Goal: Task Accomplishment & Management: Complete application form

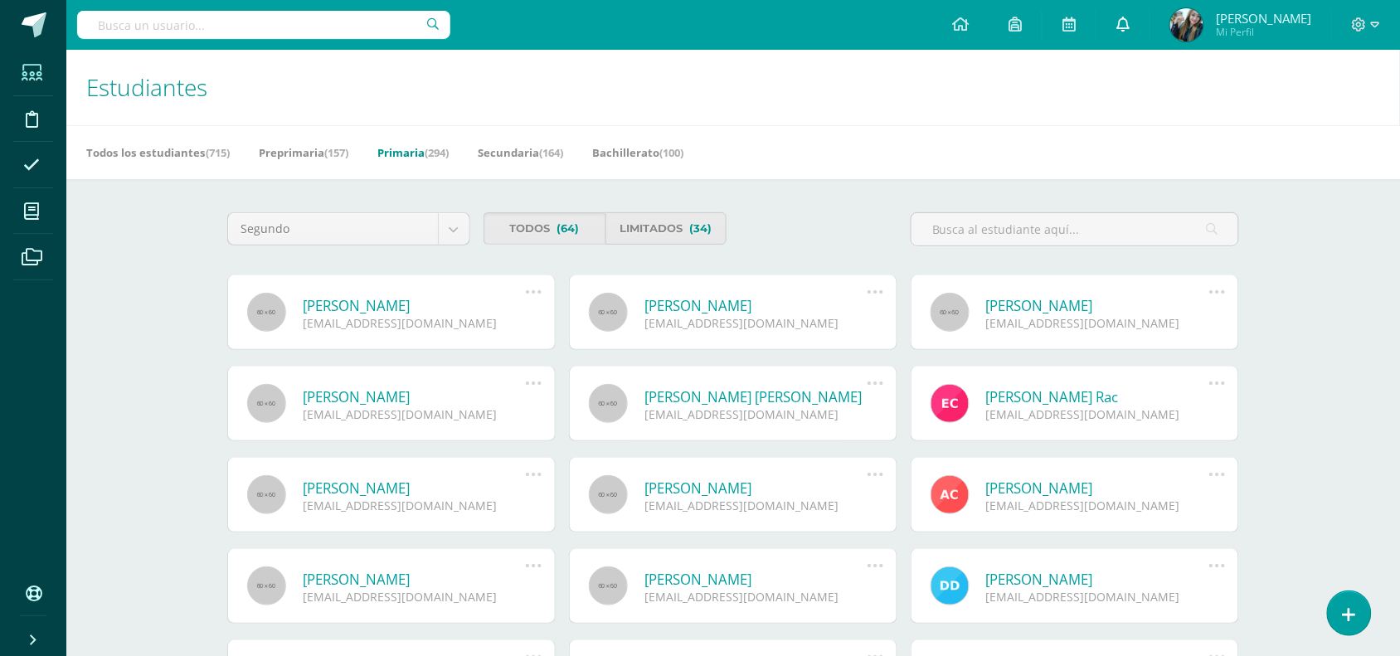
click at [1133, 30] on link at bounding box center [1122, 25] width 53 height 50
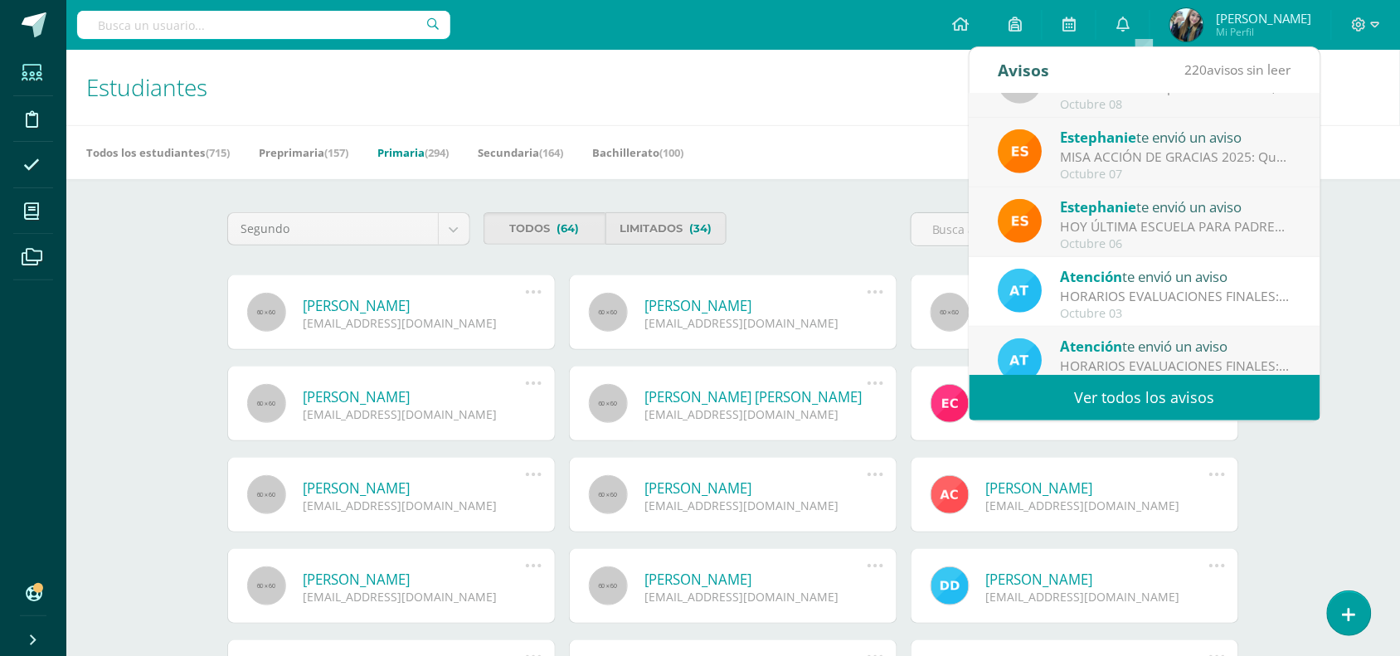
scroll to position [275, 0]
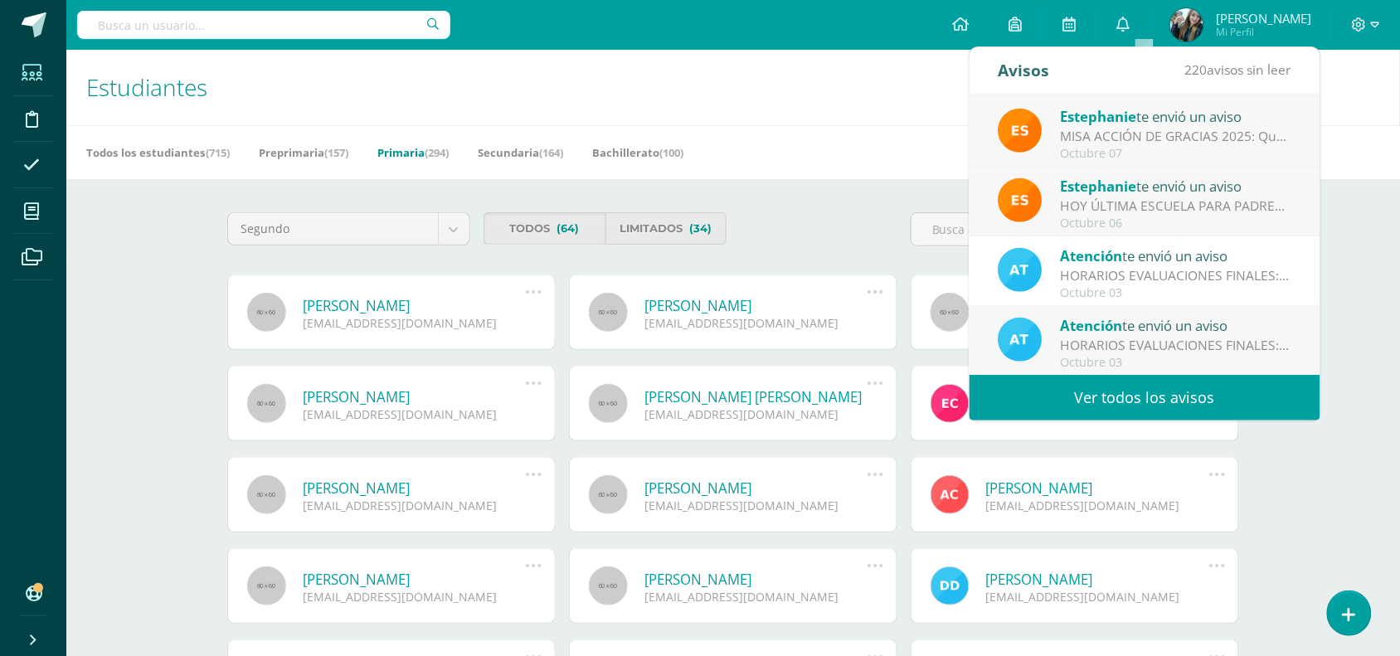
click at [1162, 270] on div "HORARIOS EVALUACIONES FINALES: Estimados padres de familia, Reciban un cordial …" at bounding box center [1176, 275] width 231 height 19
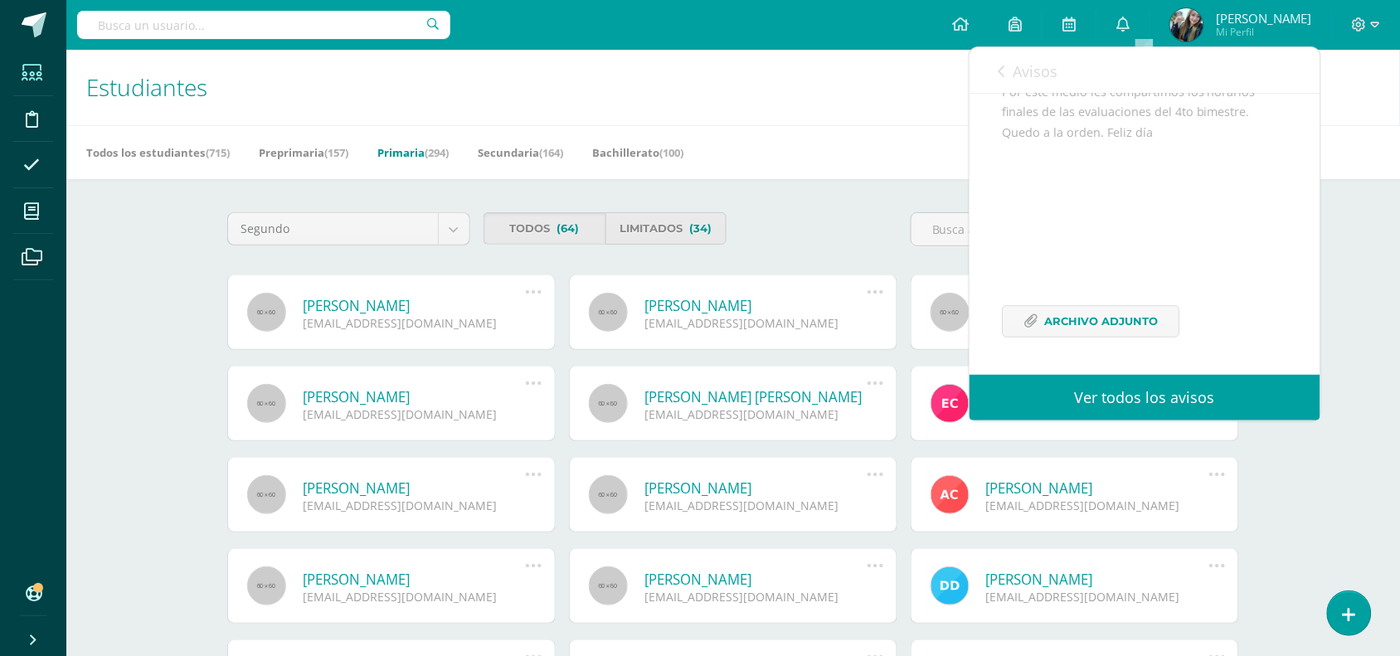
scroll to position [290, 0]
click at [1072, 321] on span "Archivo Adjunto" at bounding box center [1102, 321] width 114 height 31
click at [1130, 21] on link at bounding box center [1122, 25] width 53 height 50
click at [1029, 75] on span "Avisos" at bounding box center [1035, 71] width 45 height 20
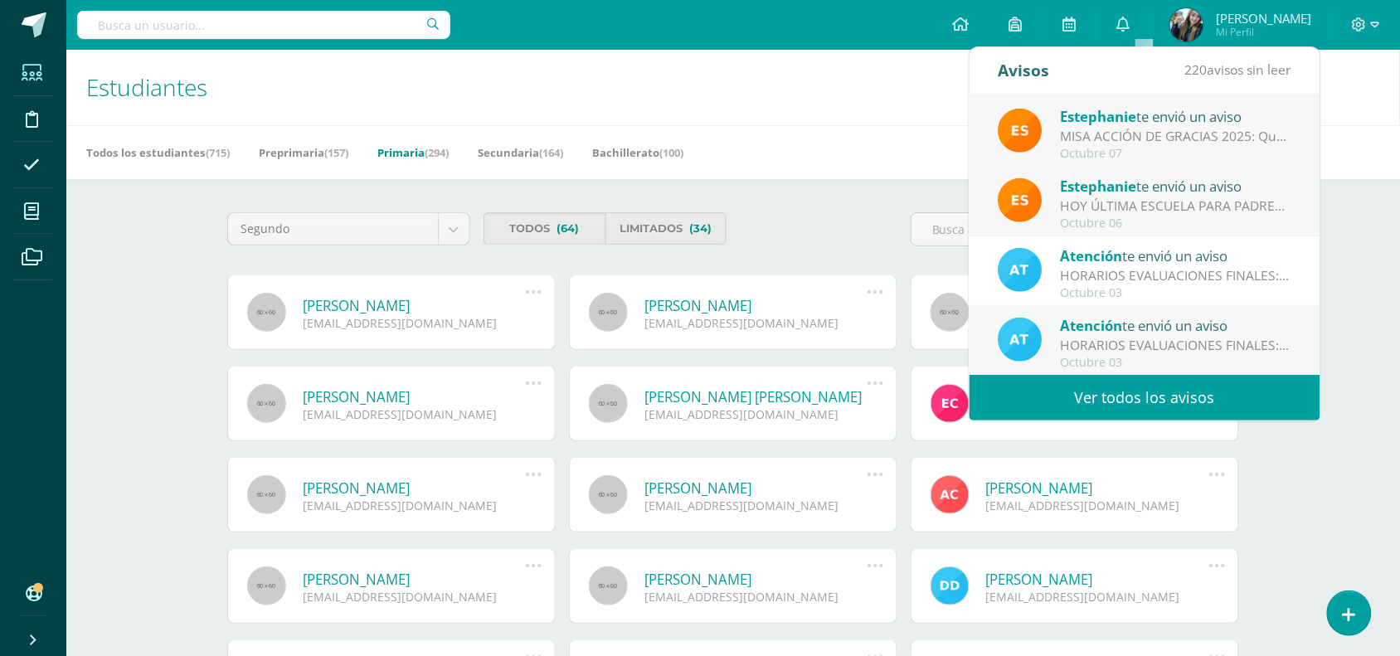
click at [1191, 395] on link "Ver todos los avisos" at bounding box center [1144, 398] width 351 height 46
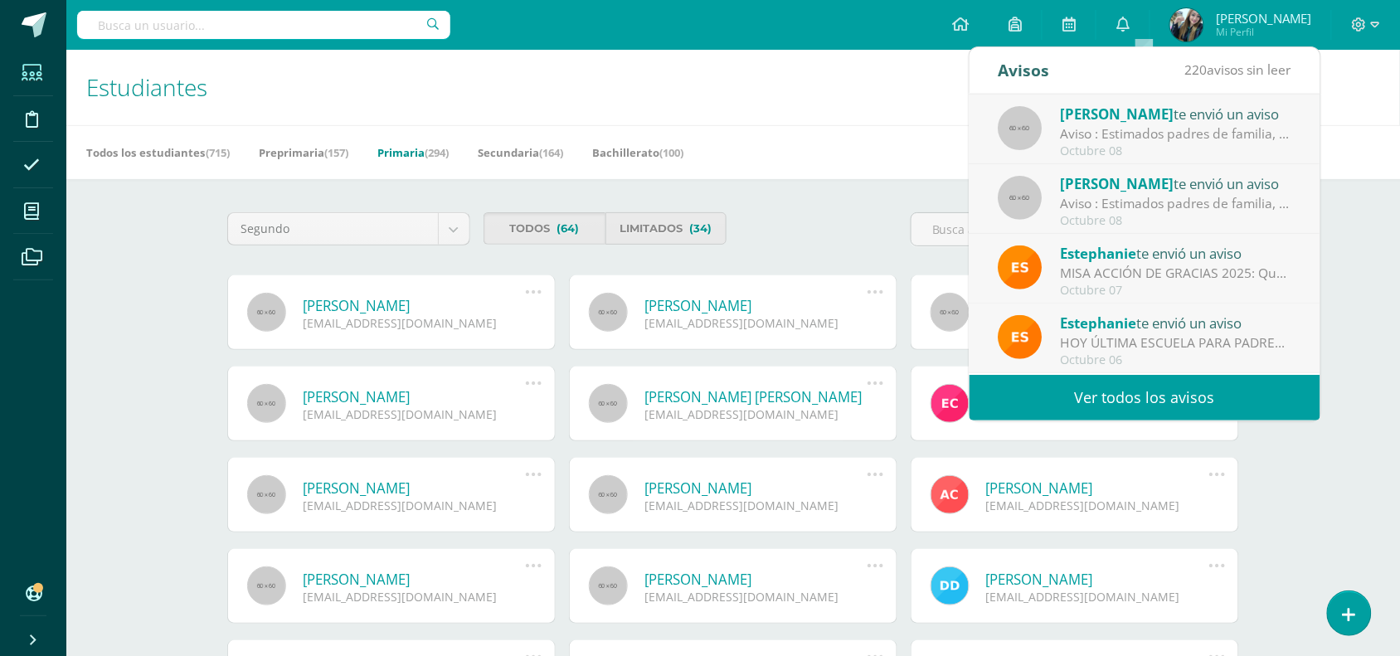
scroll to position [77, 0]
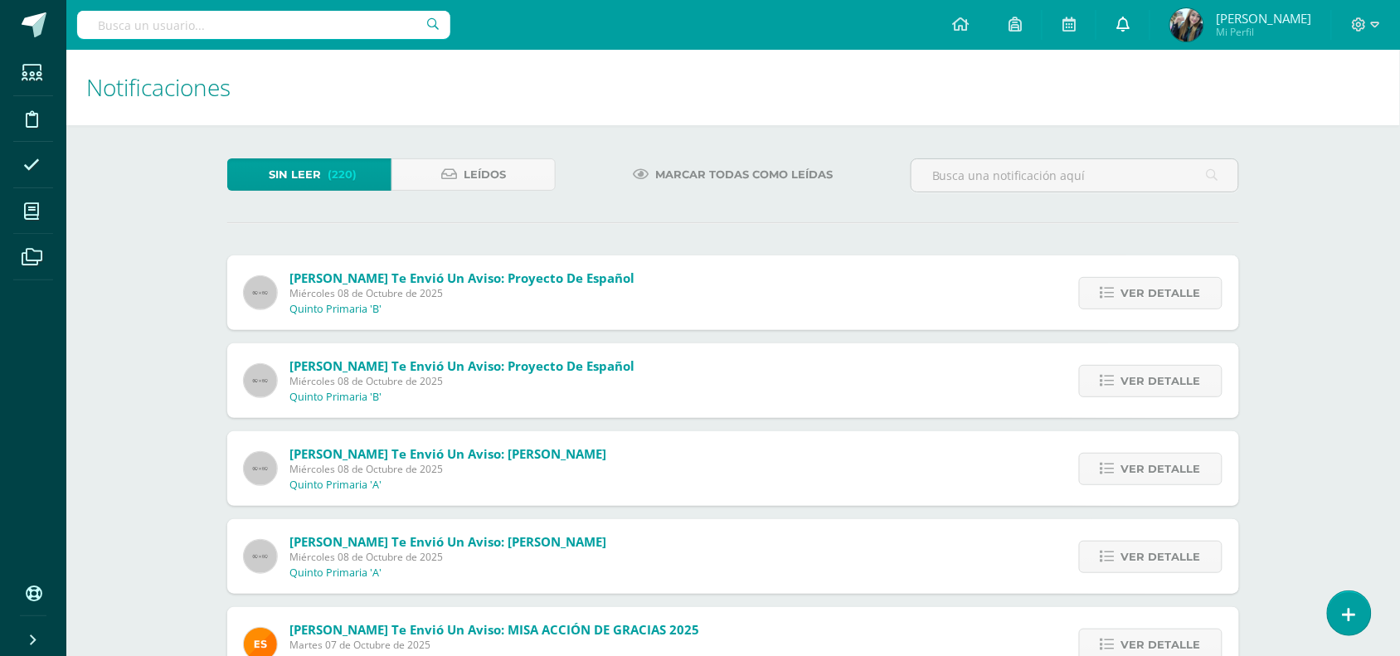
click at [1138, 36] on link at bounding box center [1122, 25] width 53 height 50
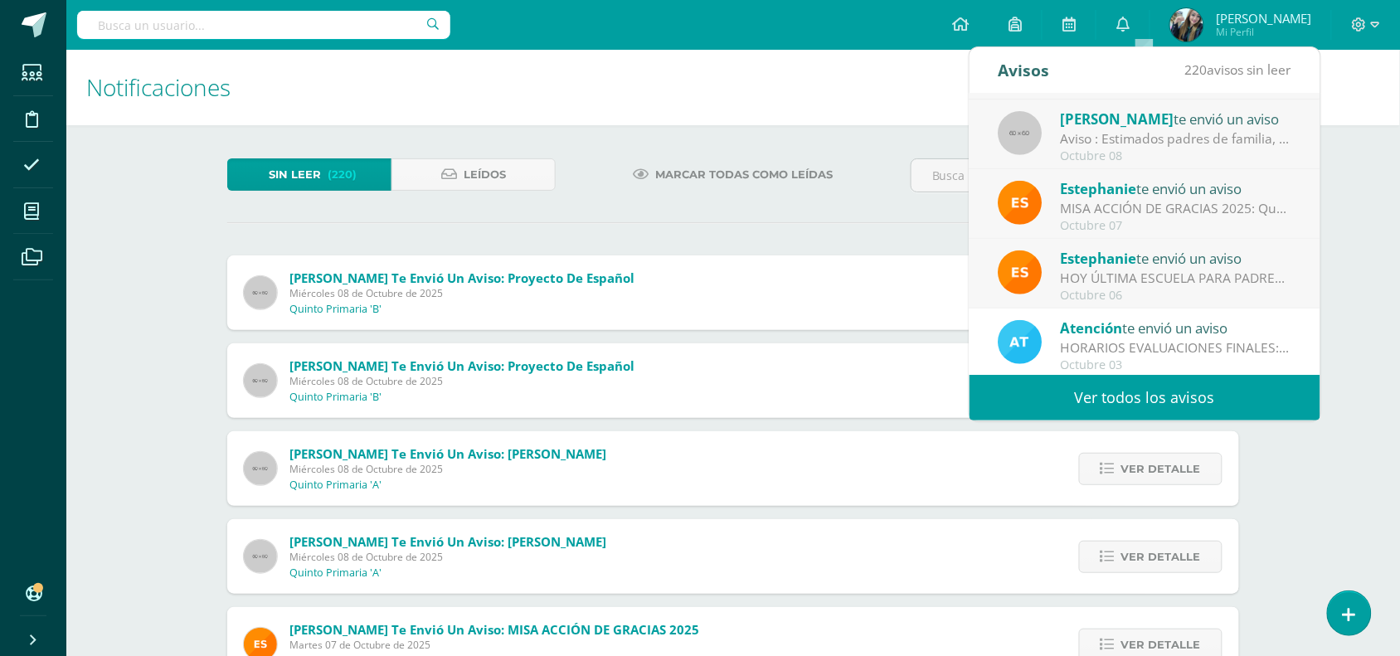
scroll to position [275, 0]
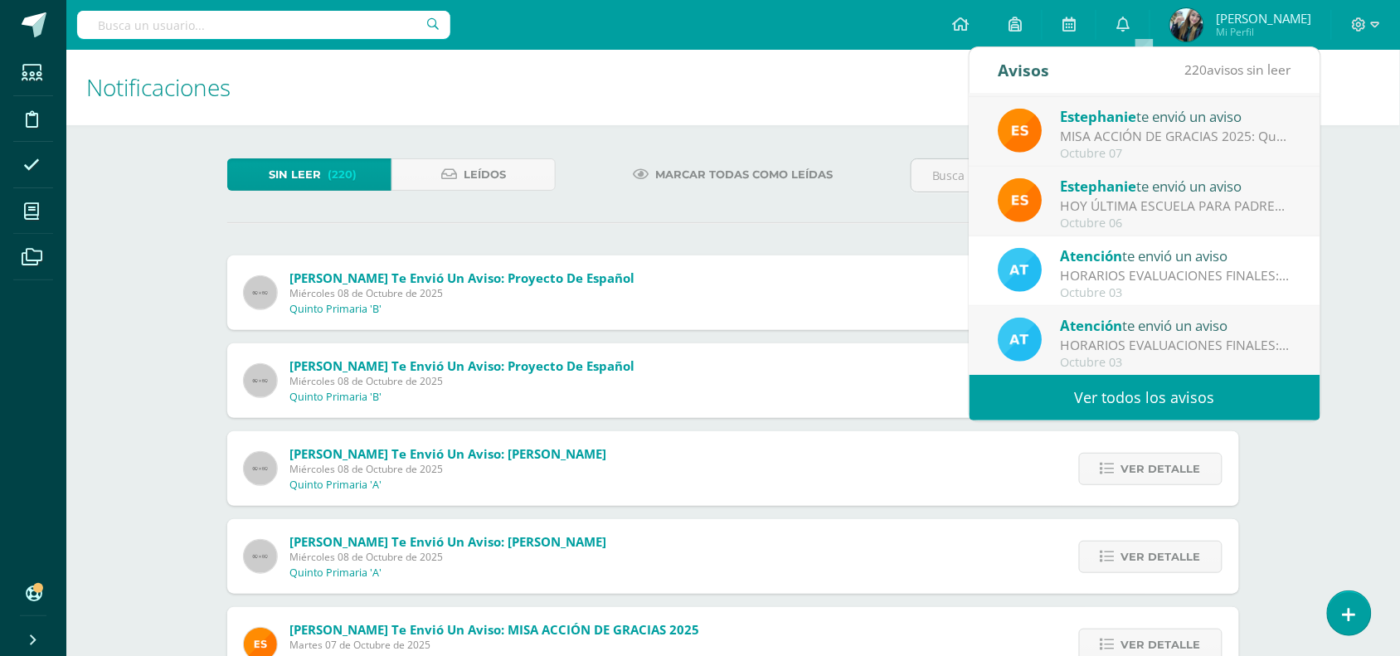
click at [1168, 394] on link "Ver todos los avisos" at bounding box center [1144, 398] width 351 height 46
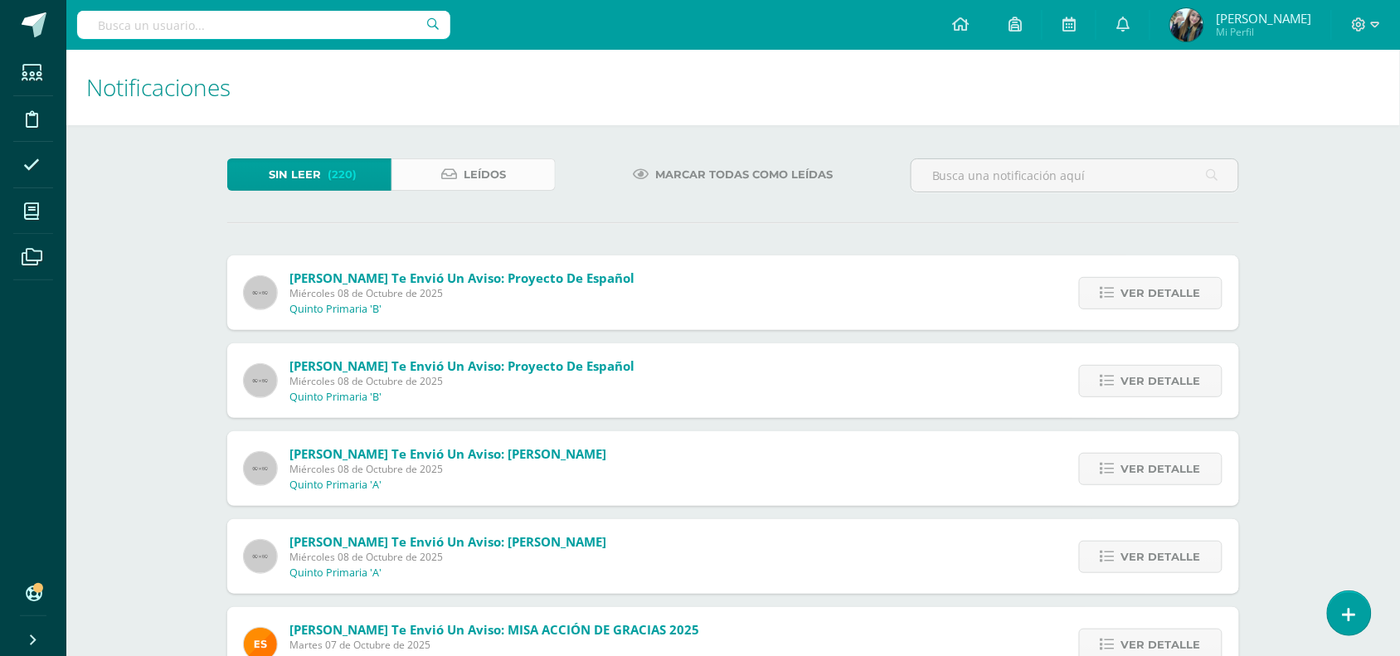
click at [507, 180] on link "Leídos" at bounding box center [473, 174] width 164 height 32
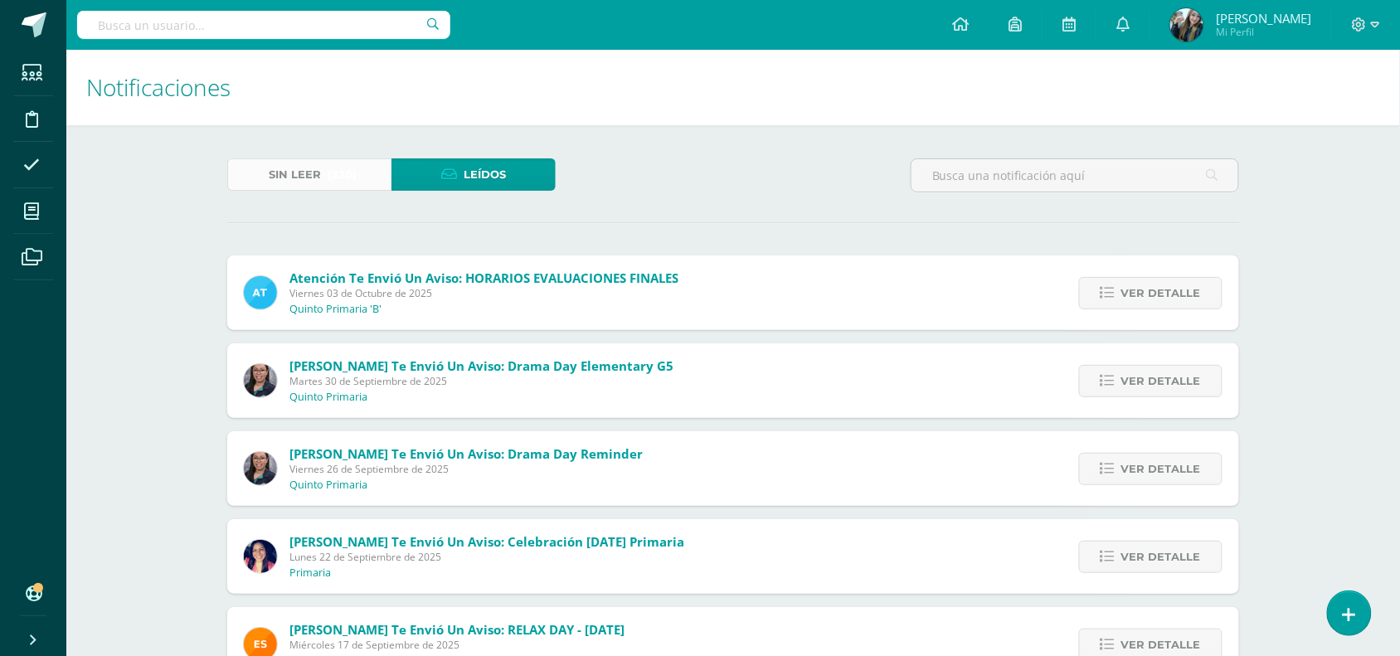
click at [262, 170] on link "Sin leer (220)" at bounding box center [309, 174] width 164 height 32
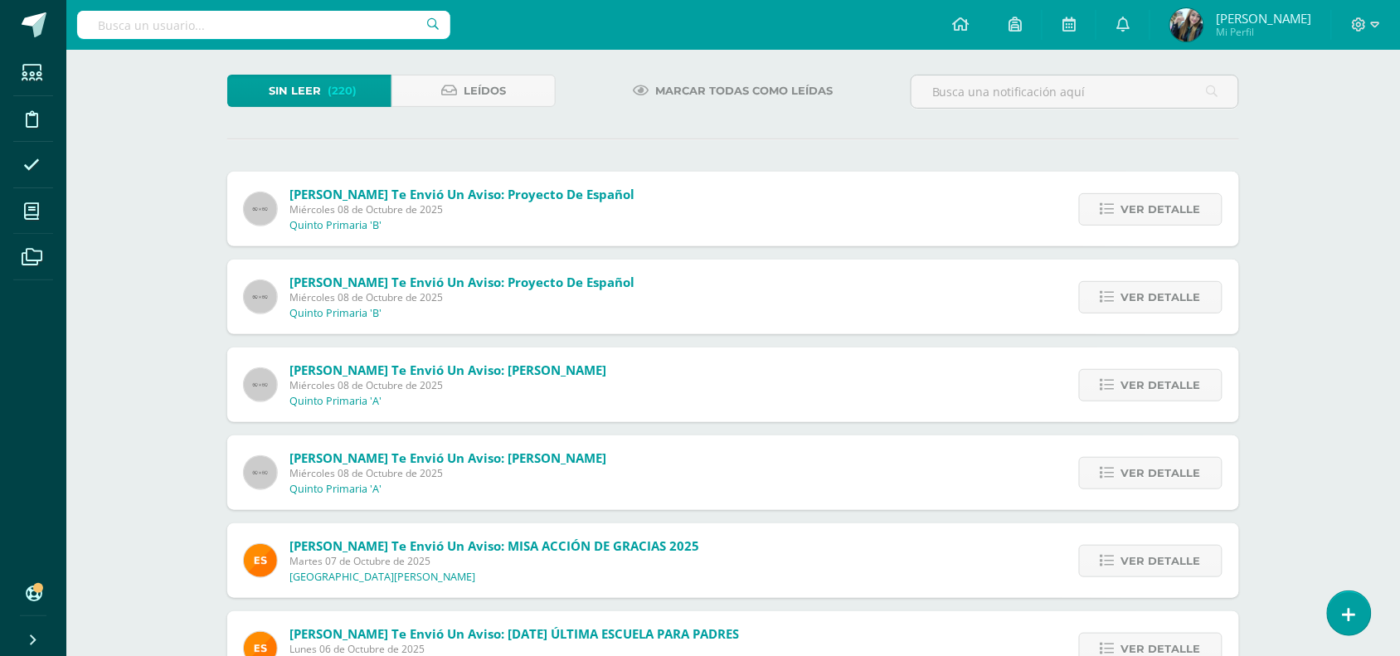
scroll to position [32, 0]
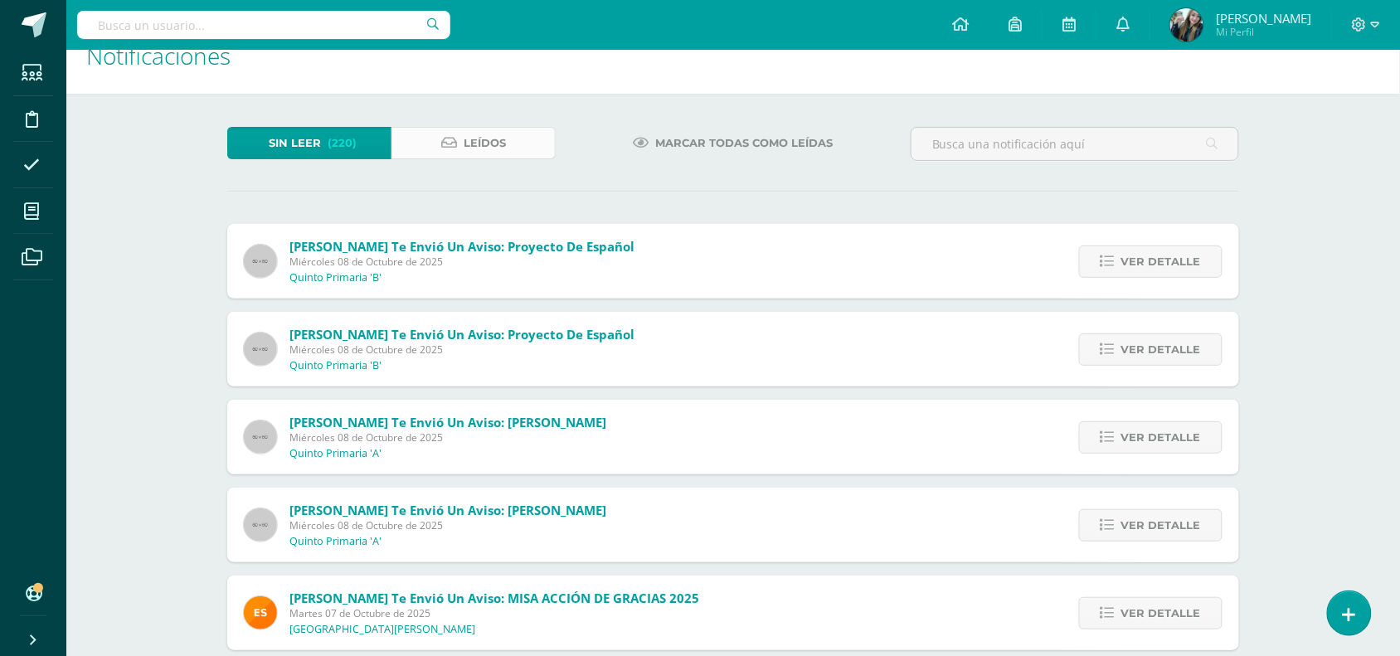
click at [454, 146] on icon at bounding box center [449, 143] width 16 height 14
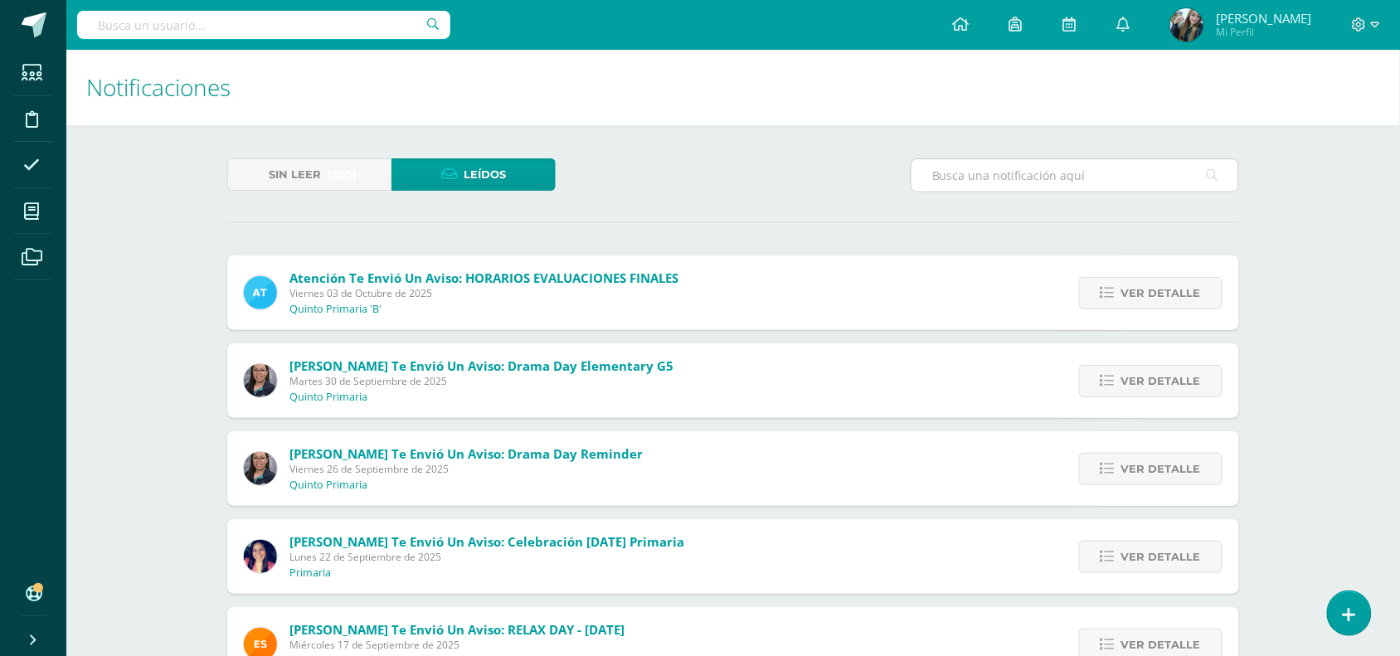
click at [1085, 175] on input "text" at bounding box center [1074, 175] width 327 height 32
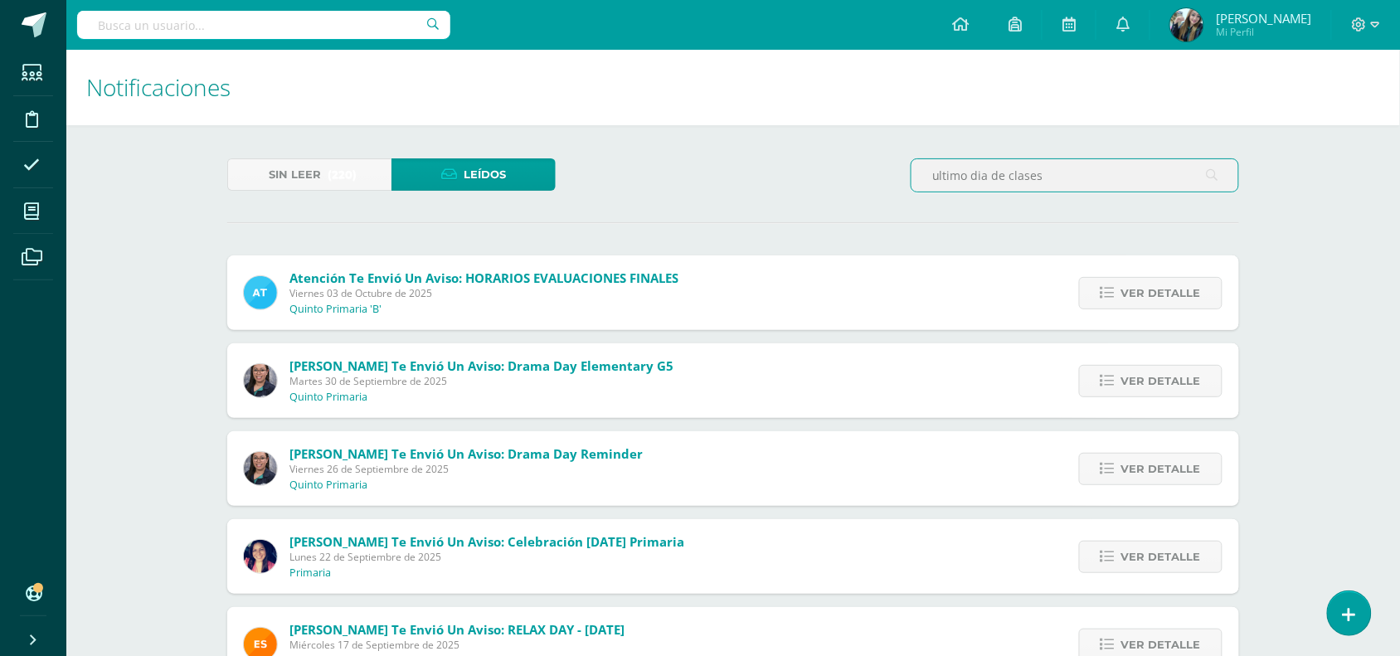
type input "ultimo dia de clases"
click at [1198, 187] on input "ultimo dia de clases" at bounding box center [1074, 175] width 327 height 32
click at [1220, 172] on input "ultimo dia de clases" at bounding box center [1074, 175] width 327 height 32
click at [1212, 171] on icon at bounding box center [1213, 175] width 12 height 34
click at [1142, 38] on link at bounding box center [1122, 25] width 53 height 50
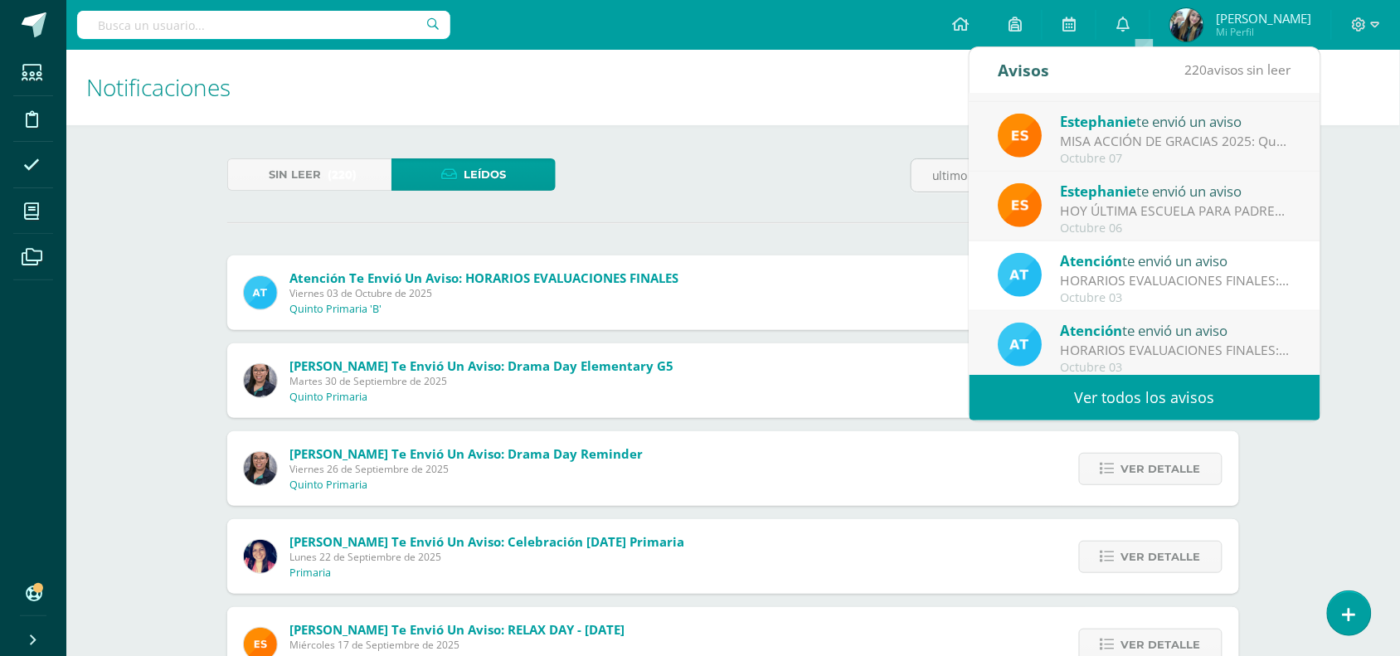
scroll to position [275, 0]
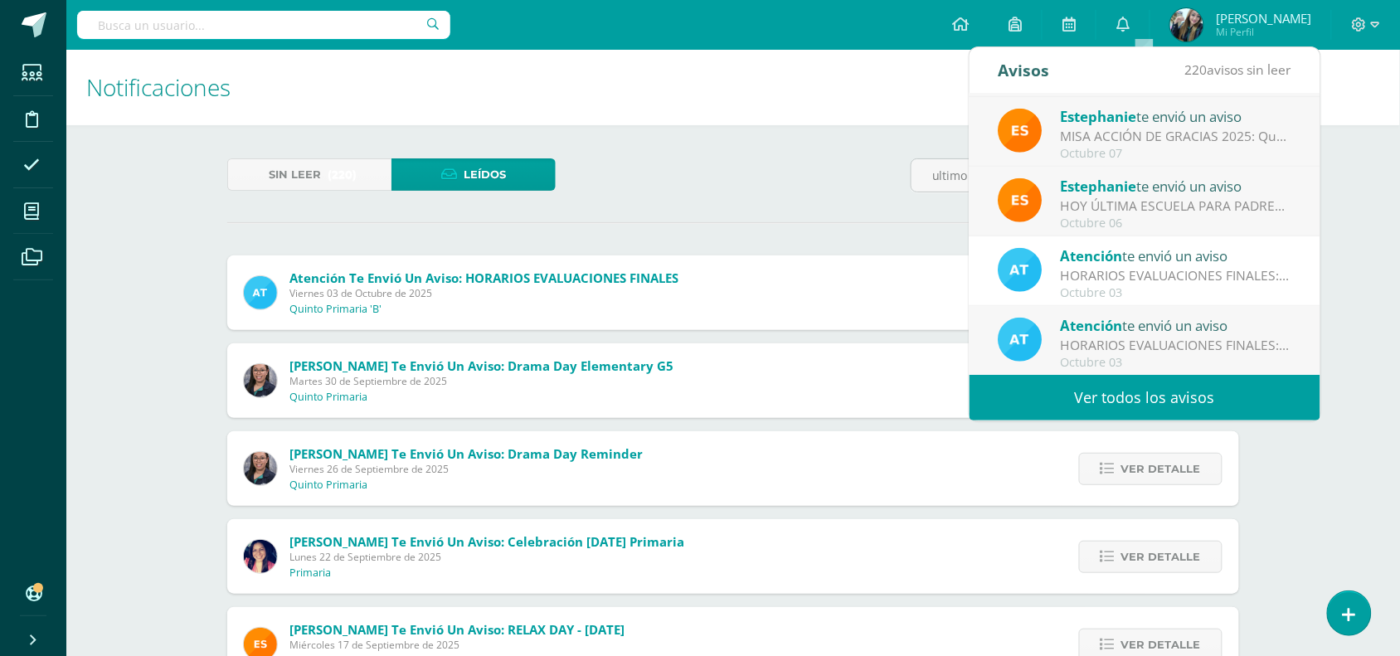
click at [1183, 395] on link "Ver todos los avisos" at bounding box center [1144, 398] width 351 height 46
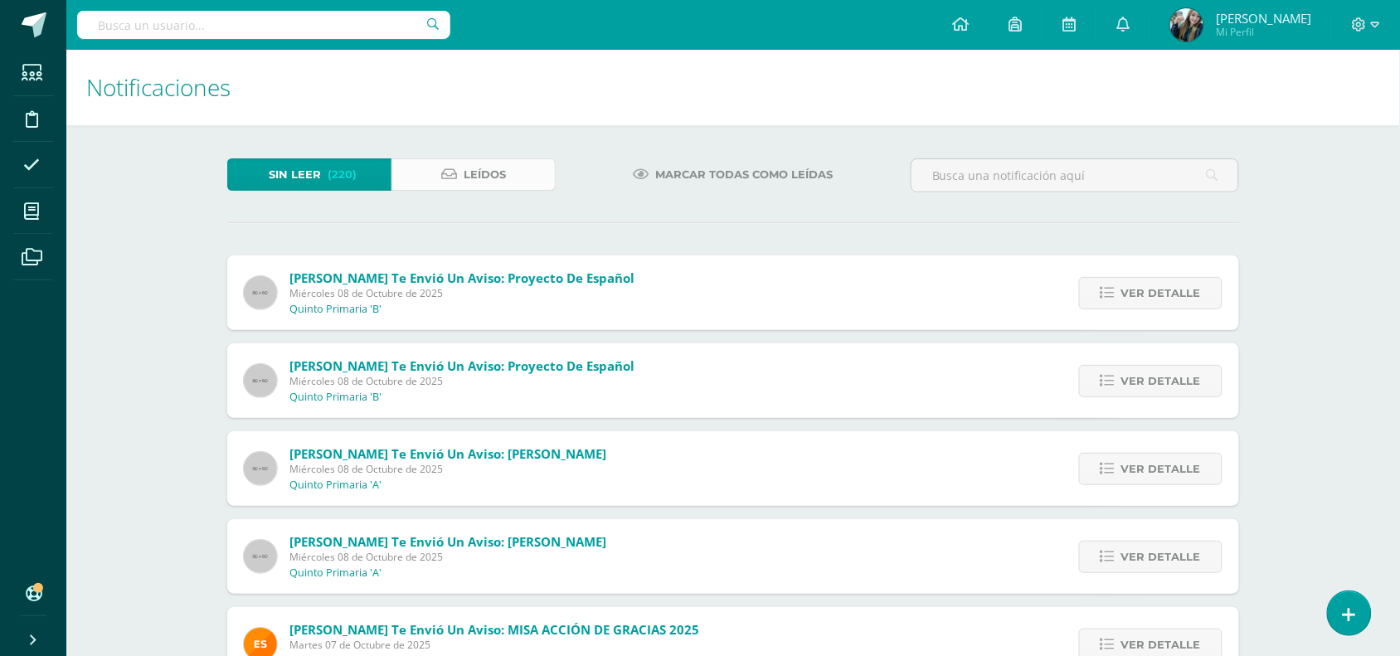
click at [486, 176] on span "Leídos" at bounding box center [485, 174] width 42 height 31
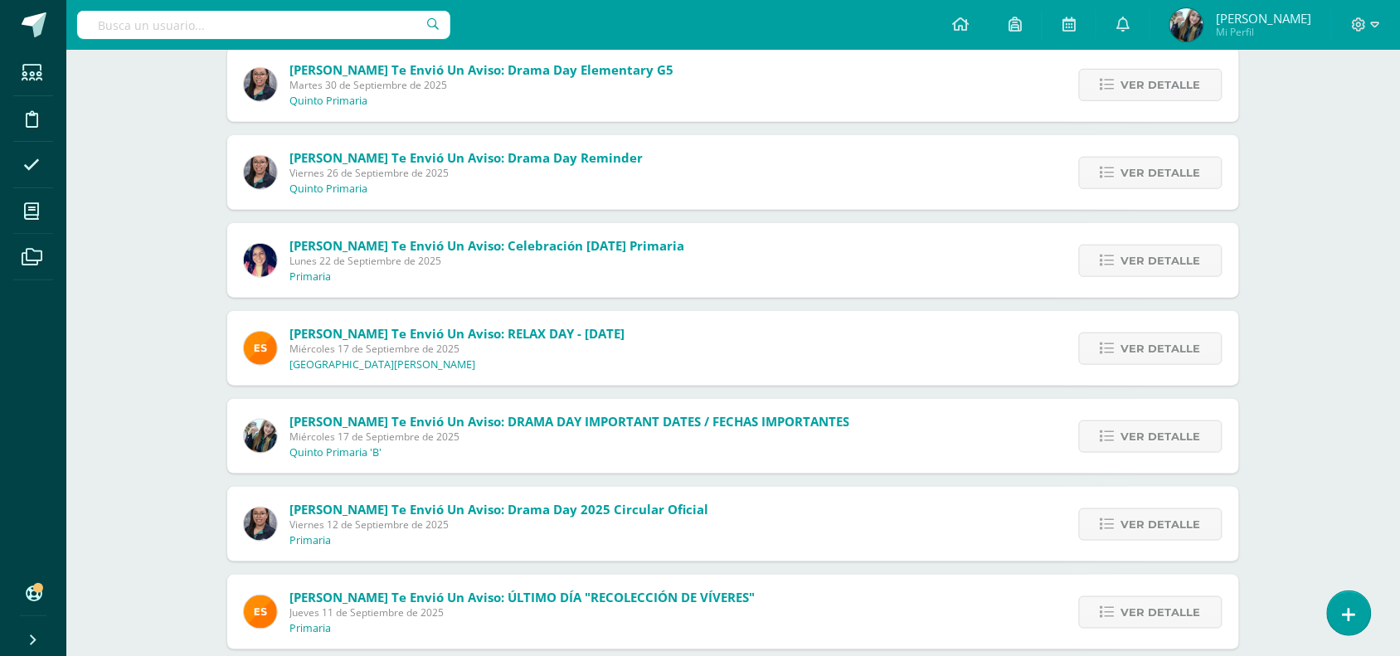
scroll to position [326, 0]
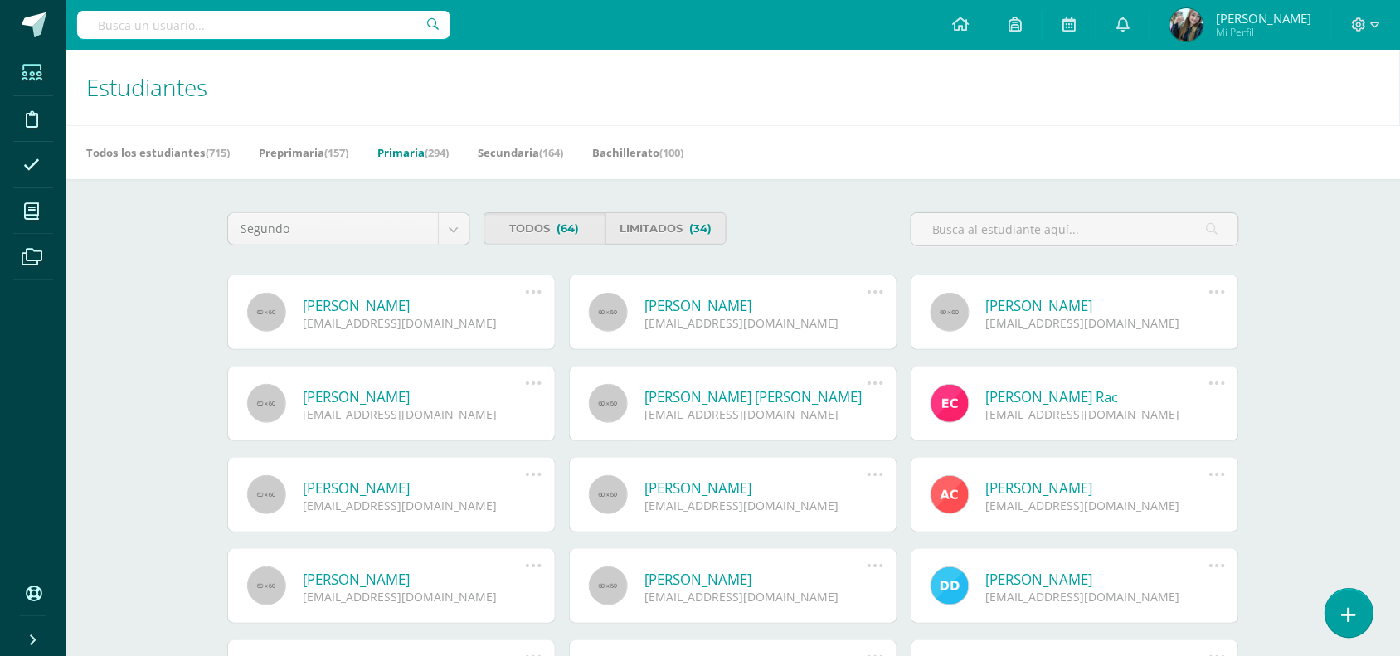
click at [1354, 595] on link at bounding box center [1348, 613] width 47 height 48
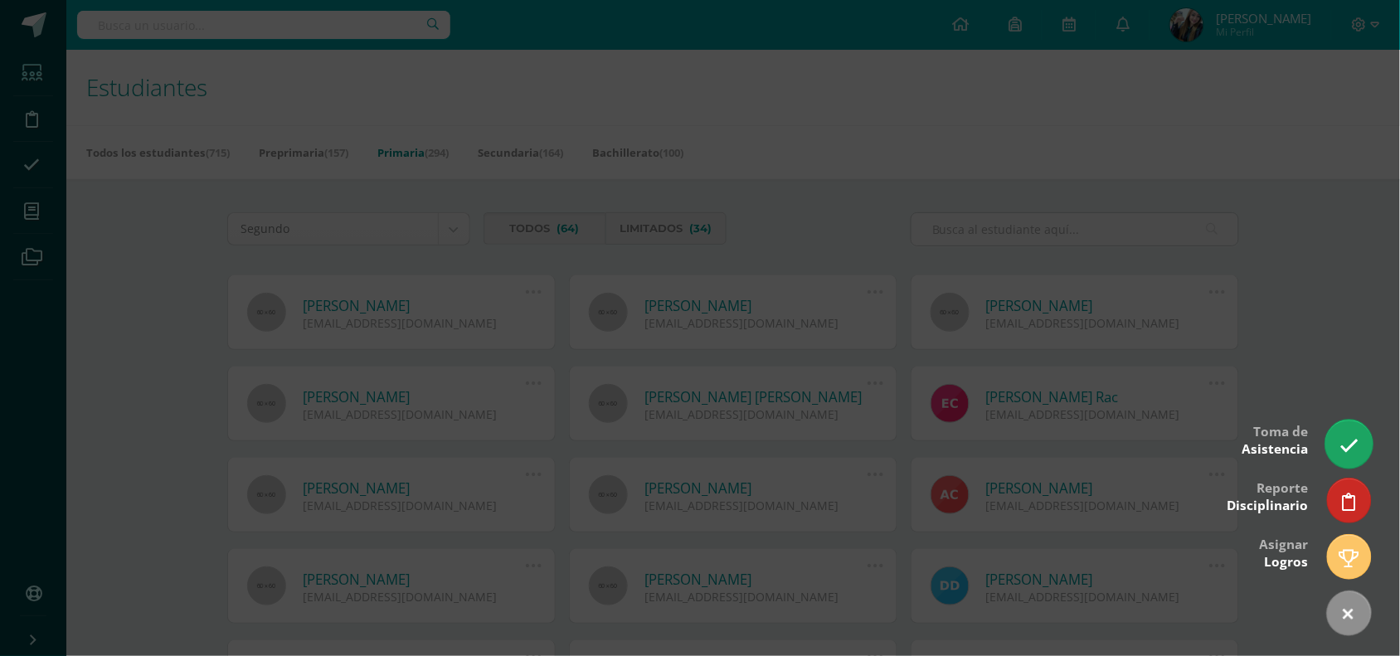
click at [1349, 467] on link at bounding box center [1348, 444] width 47 height 48
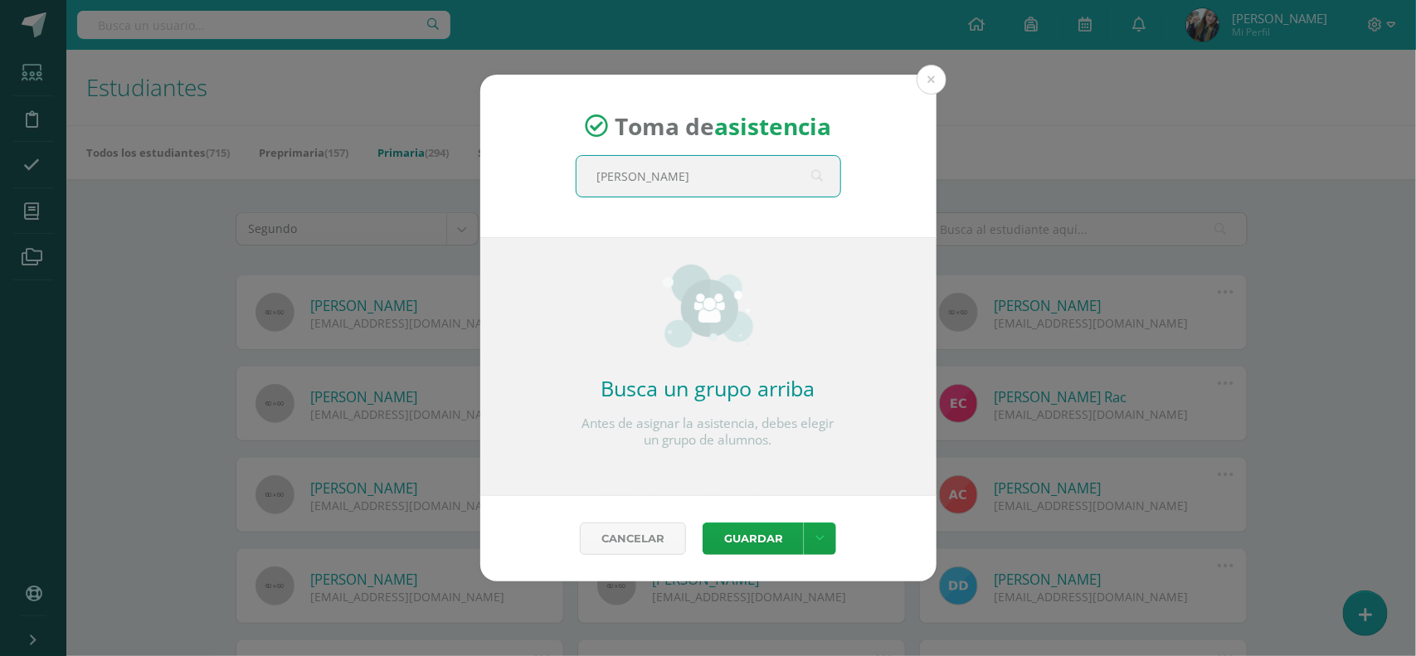
type input "Quinto B"
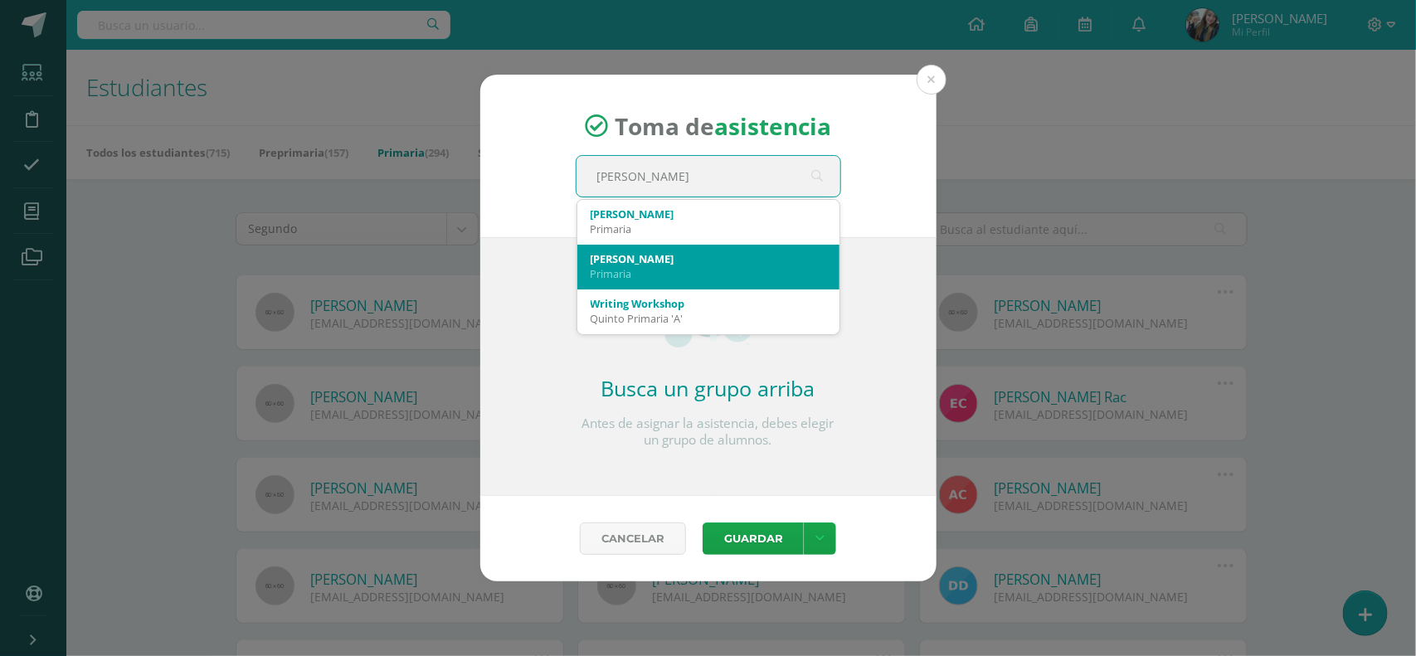
click at [666, 270] on div "Primaria" at bounding box center [708, 273] width 236 height 15
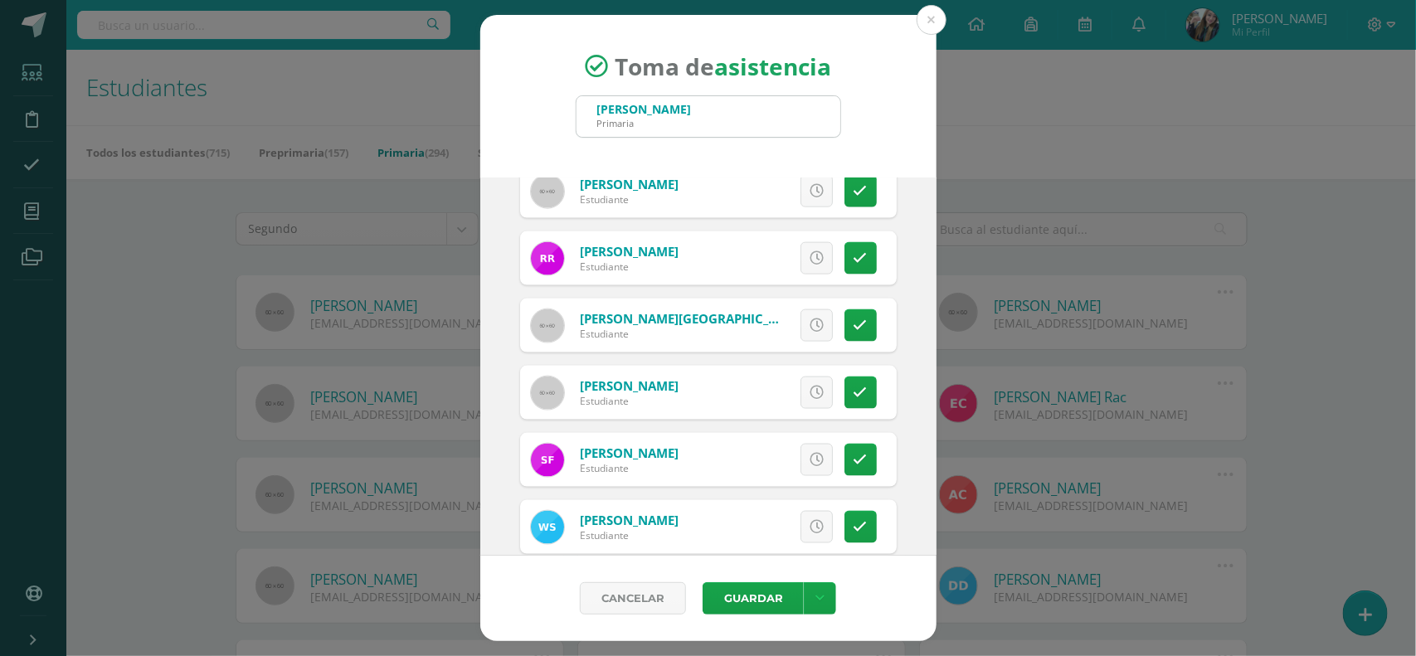
scroll to position [1006, 0]
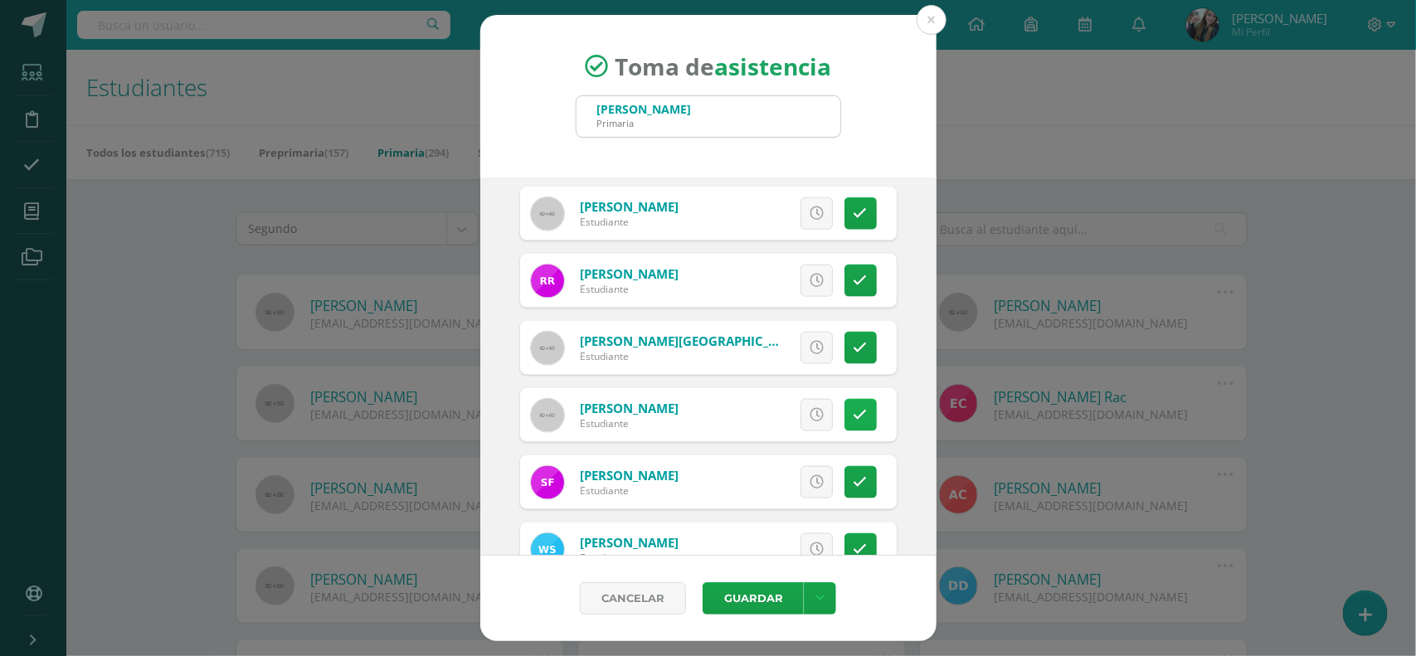
click at [844, 405] on link at bounding box center [860, 415] width 32 height 32
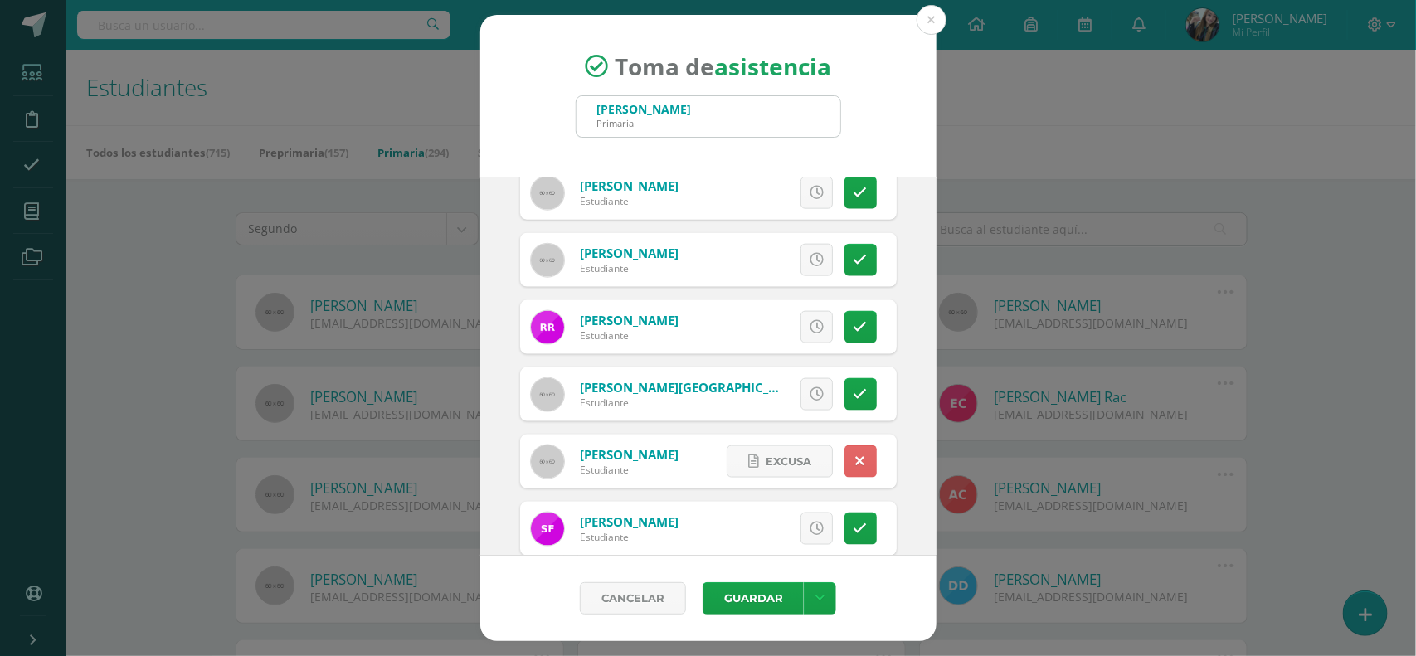
scroll to position [997, 0]
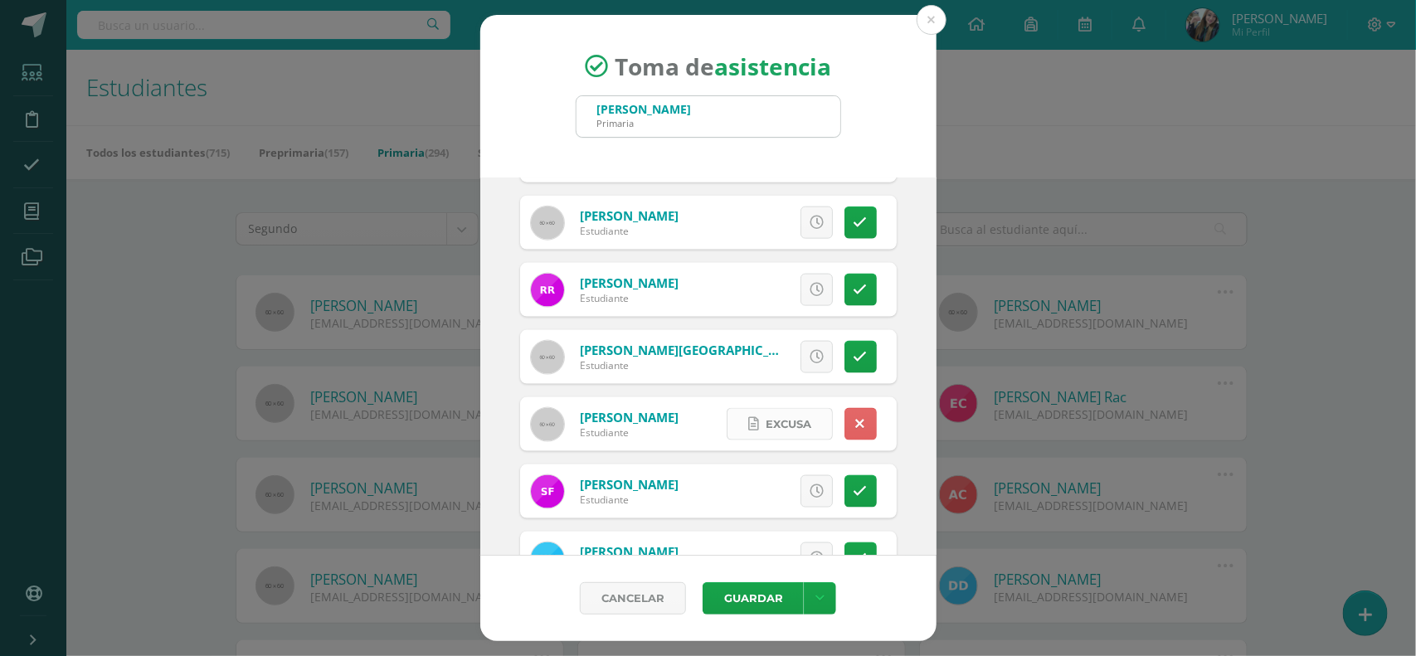
click at [780, 419] on span "Excusa" at bounding box center [788, 424] width 46 height 31
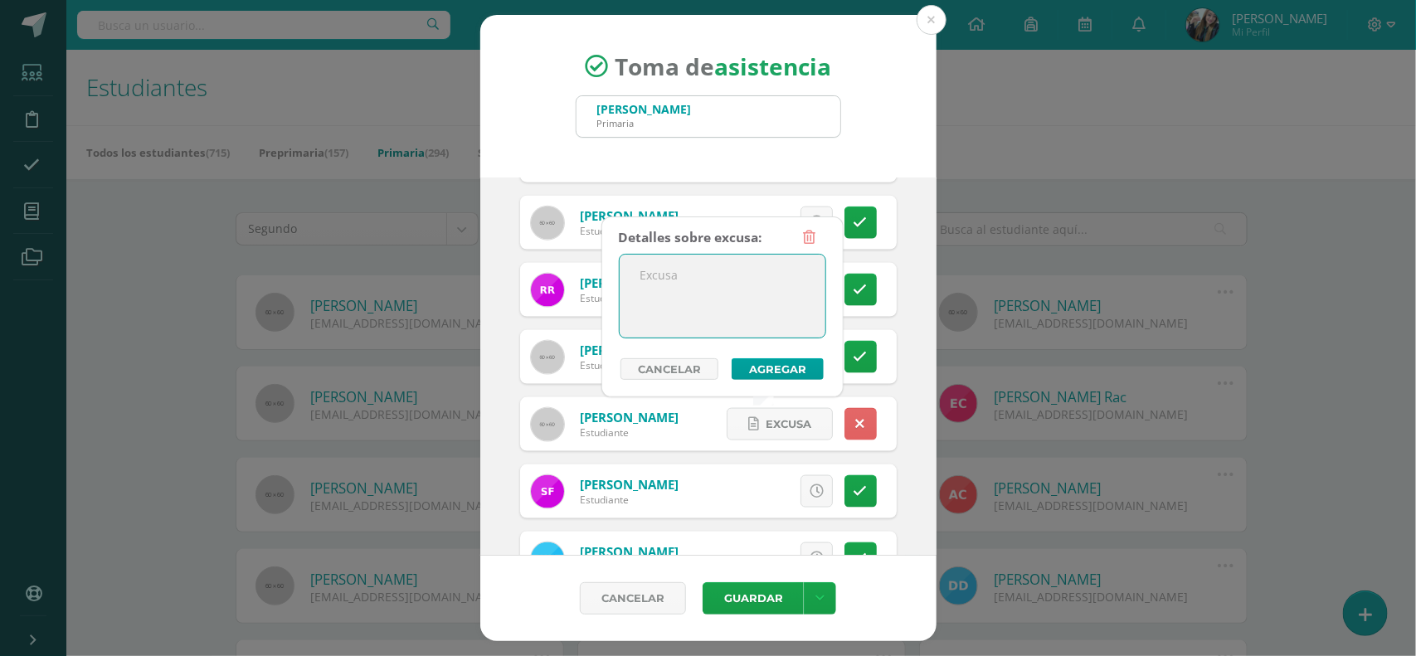
click at [714, 279] on textarea at bounding box center [723, 296] width 206 height 83
type textarea "Posible enfermedad de Mano, pies, boca"
click at [770, 363] on button "Agregar" at bounding box center [777, 369] width 92 height 22
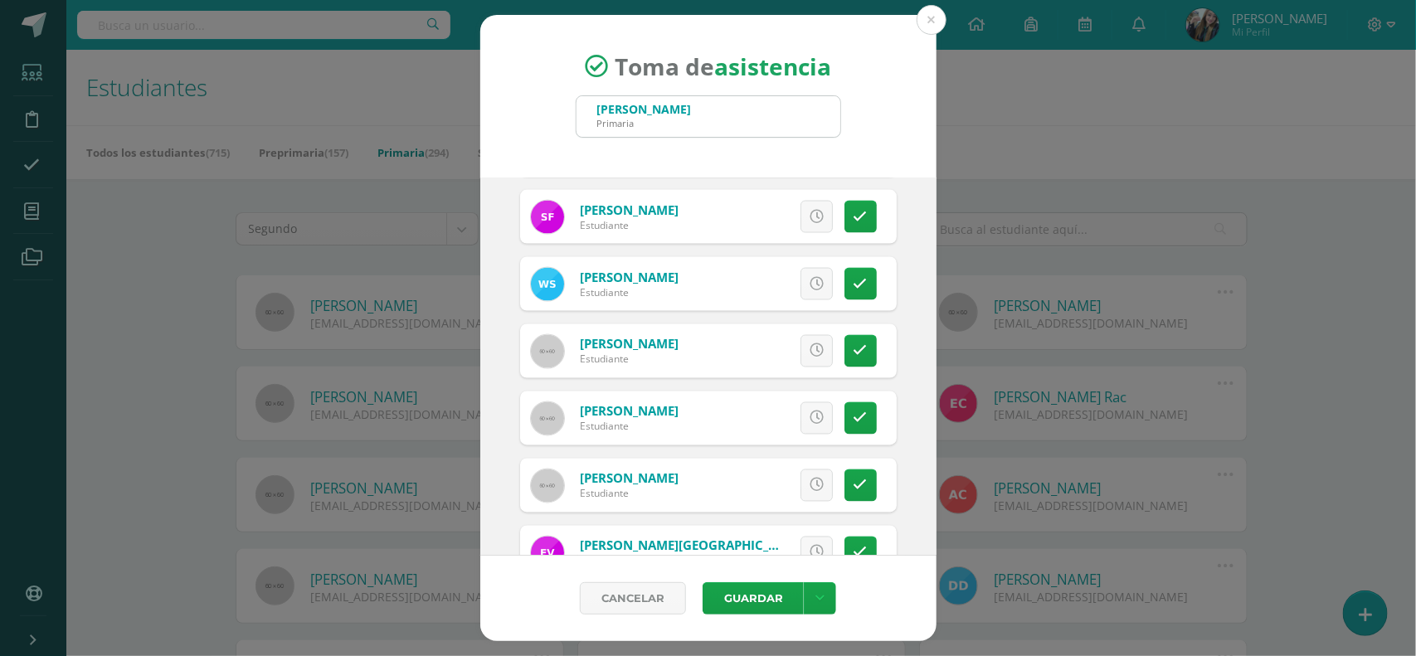
scroll to position [1323, 0]
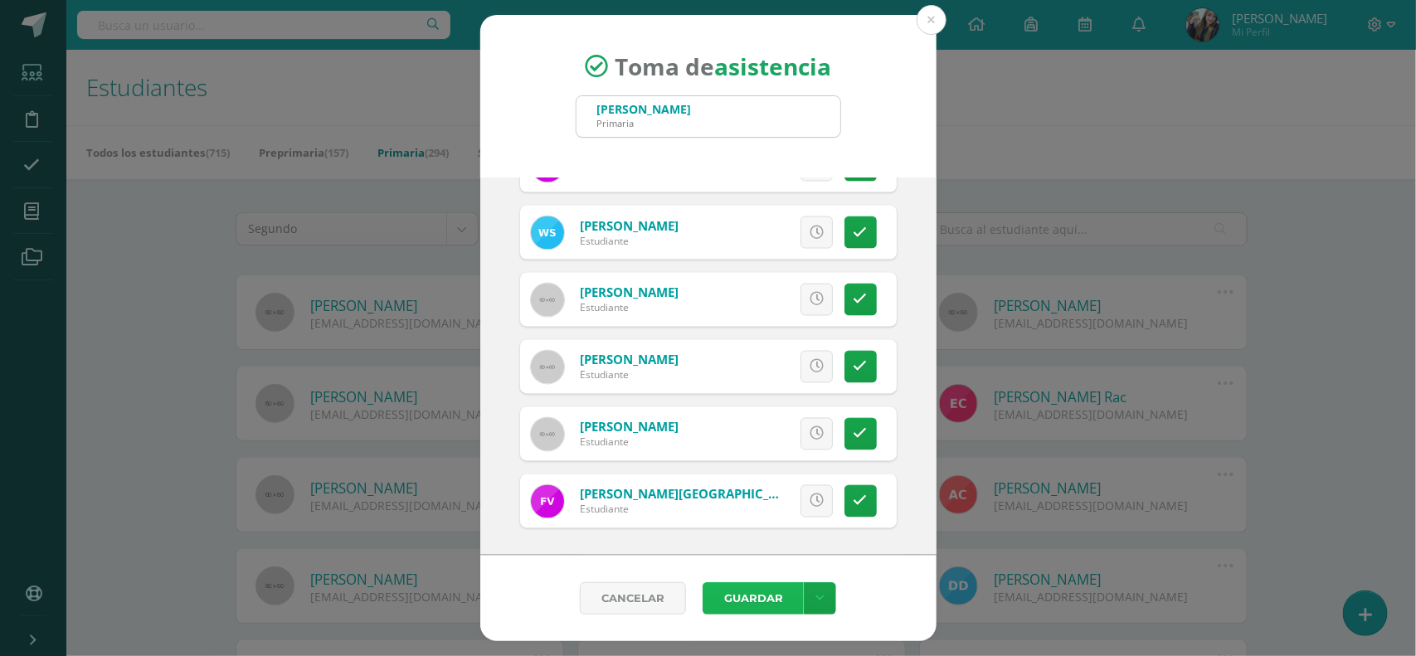
click at [781, 595] on button "Guardar" at bounding box center [752, 598] width 101 height 32
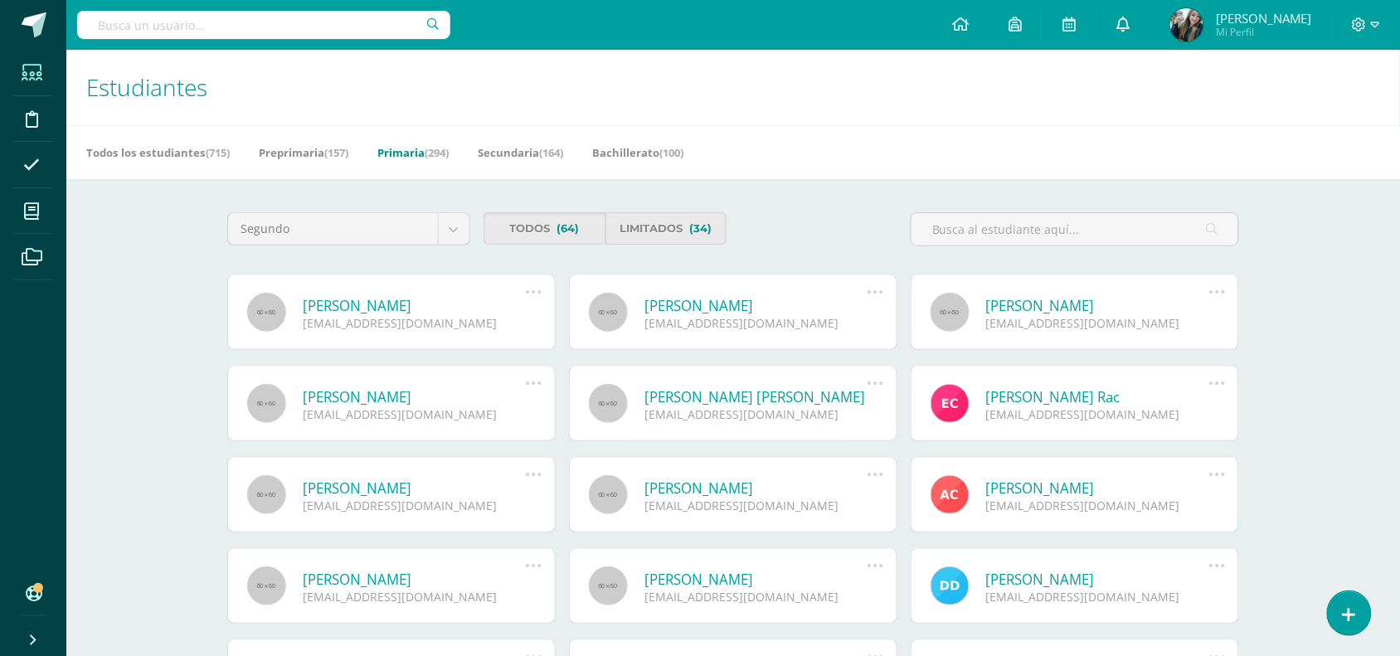
click at [1130, 21] on icon at bounding box center [1122, 24] width 13 height 15
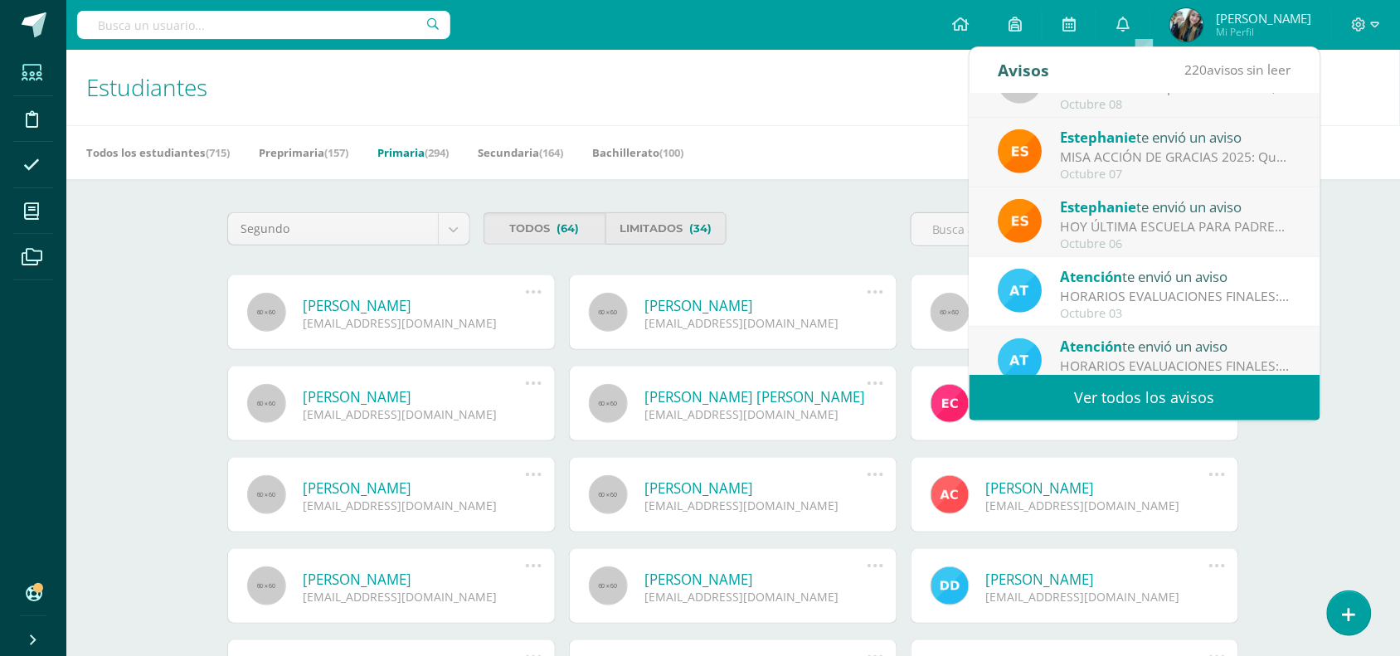
scroll to position [275, 0]
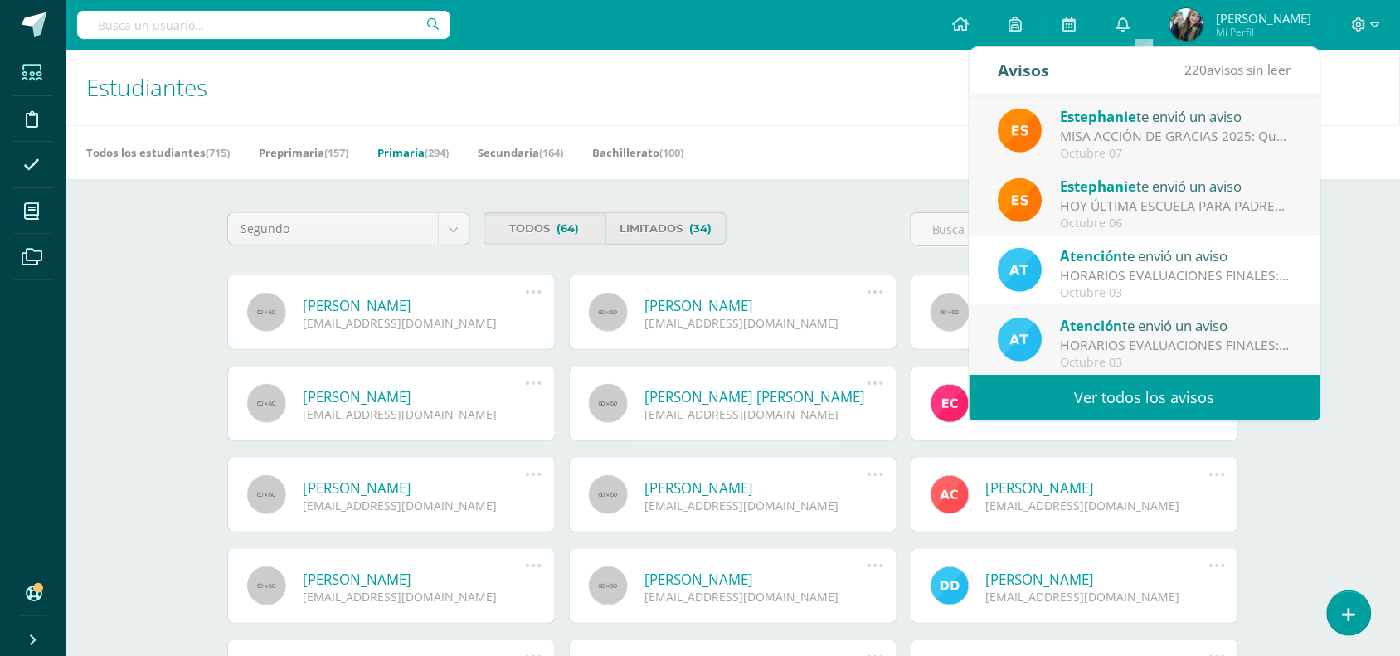
click at [1204, 333] on div "Atención te envió un aviso" at bounding box center [1176, 325] width 231 height 22
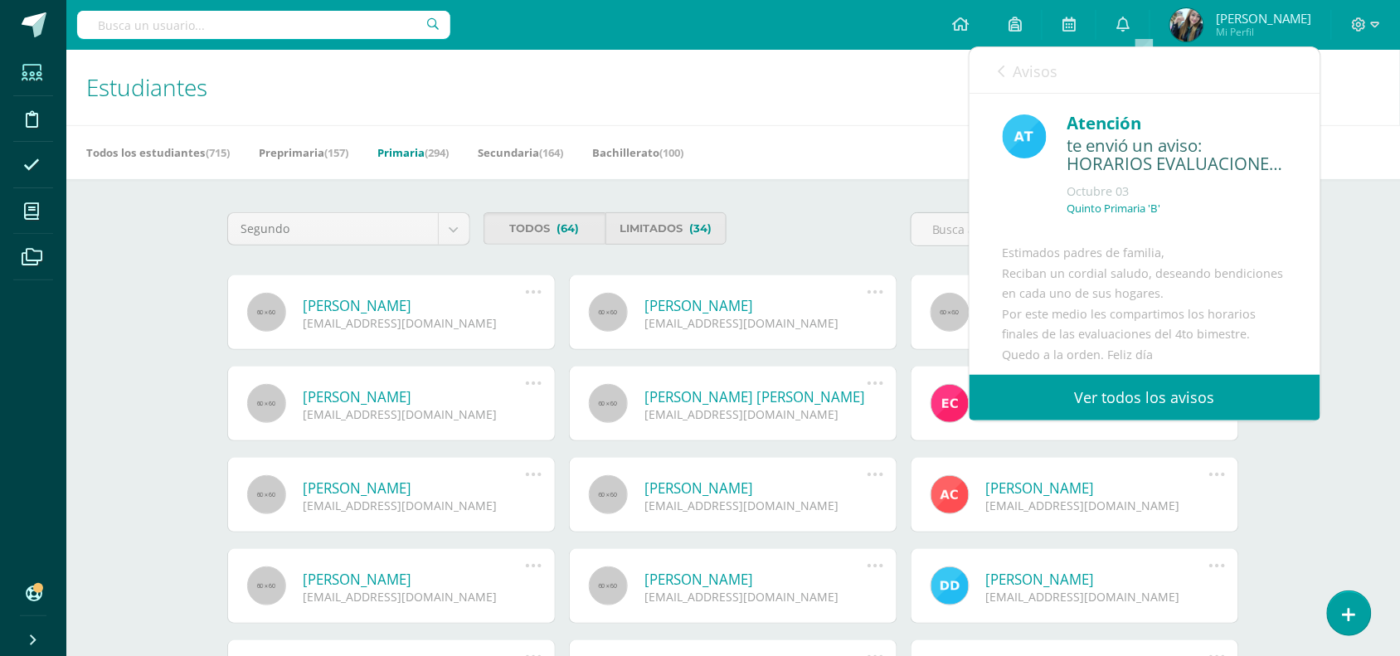
click at [1001, 65] on icon at bounding box center [1002, 71] width 7 height 13
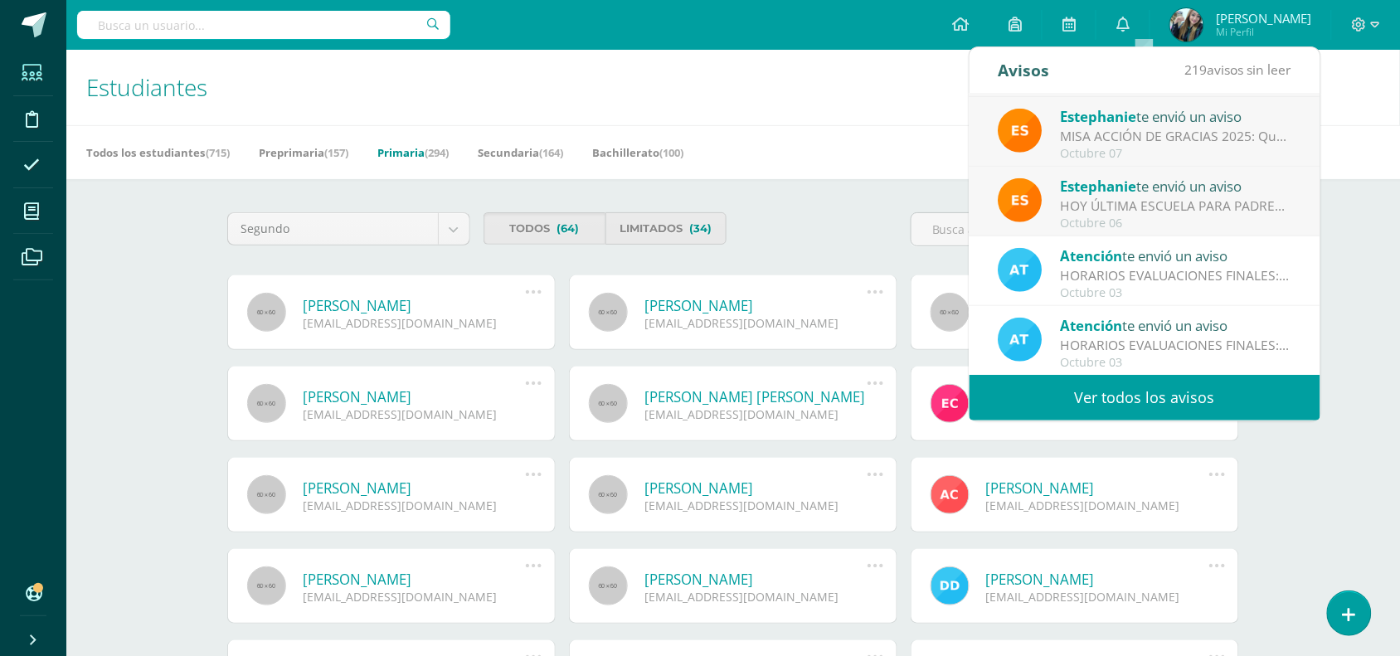
click at [1111, 278] on div "HORARIOS EVALUACIONES FINALES: Estimados padres de familia, Reciban un cordial …" at bounding box center [1176, 275] width 231 height 19
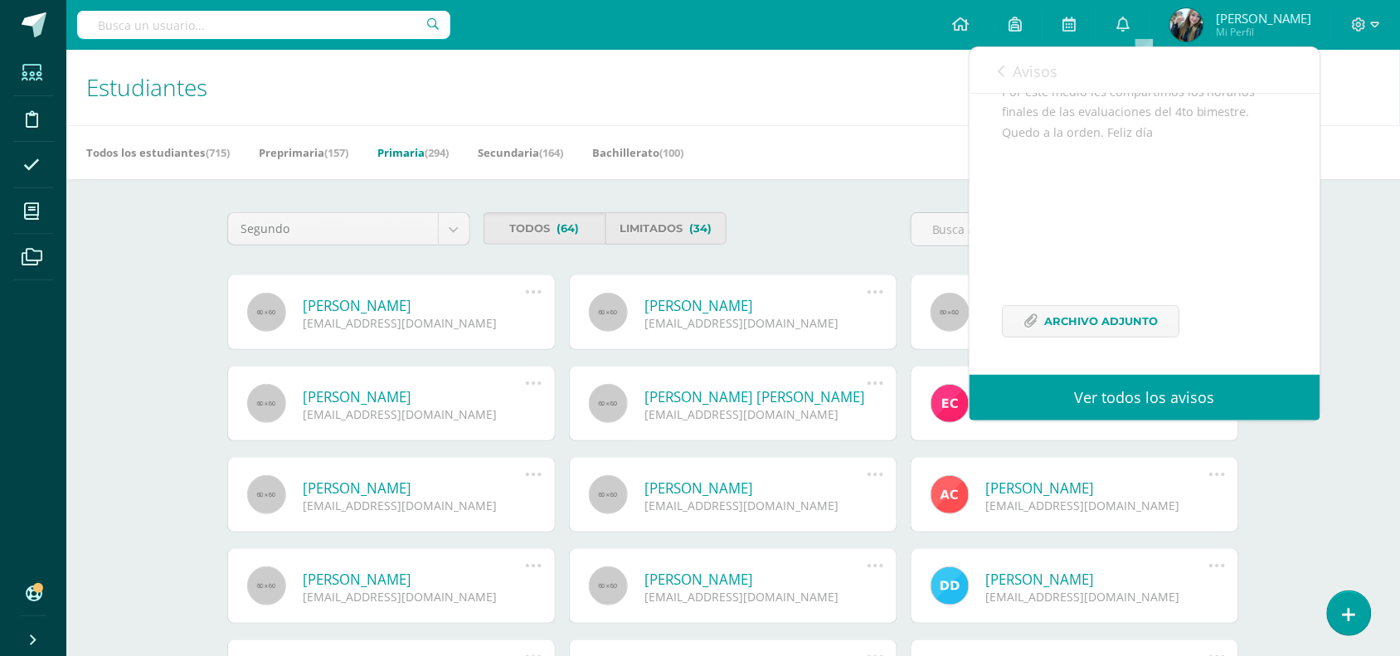
scroll to position [290, 0]
click at [1080, 325] on span "Archivo Adjunto" at bounding box center [1102, 321] width 114 height 31
click at [1002, 76] on icon at bounding box center [1002, 71] width 7 height 13
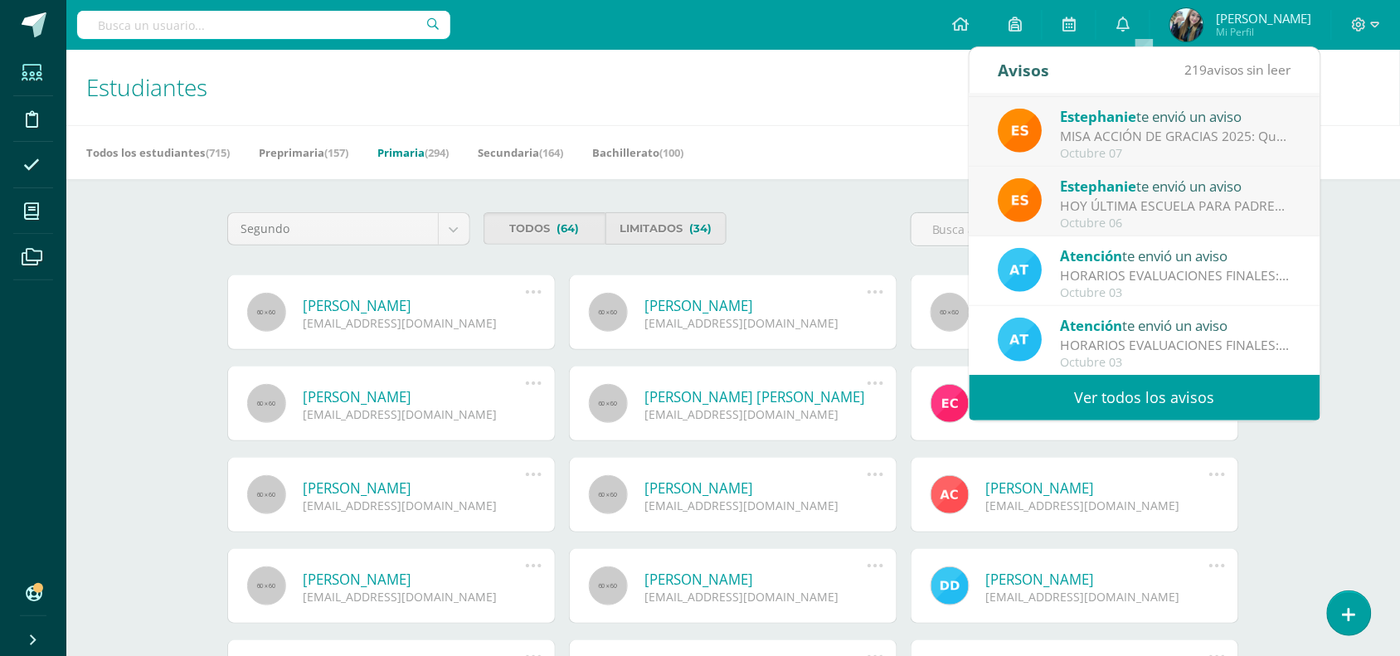
click at [1128, 333] on div "Atención te envió un aviso" at bounding box center [1176, 325] width 231 height 22
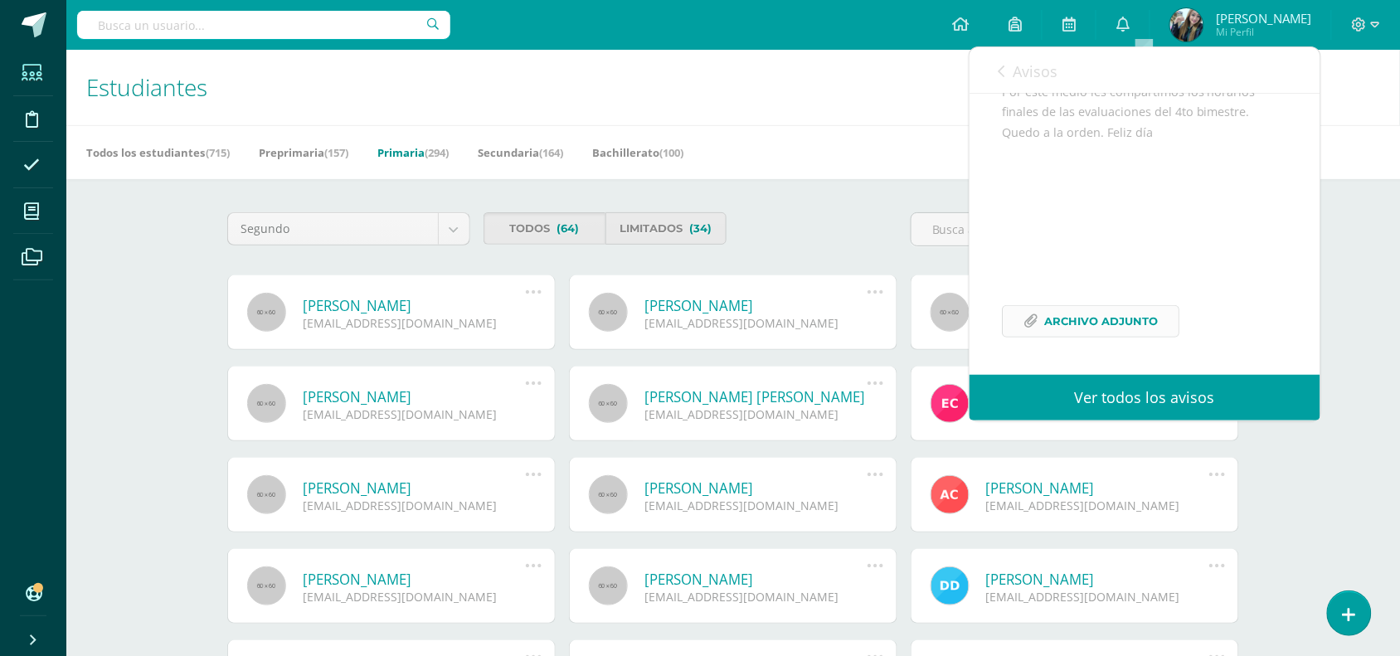
click at [1125, 326] on span "Archivo Adjunto" at bounding box center [1102, 321] width 114 height 31
click at [1034, 65] on span "Avisos" at bounding box center [1035, 71] width 45 height 20
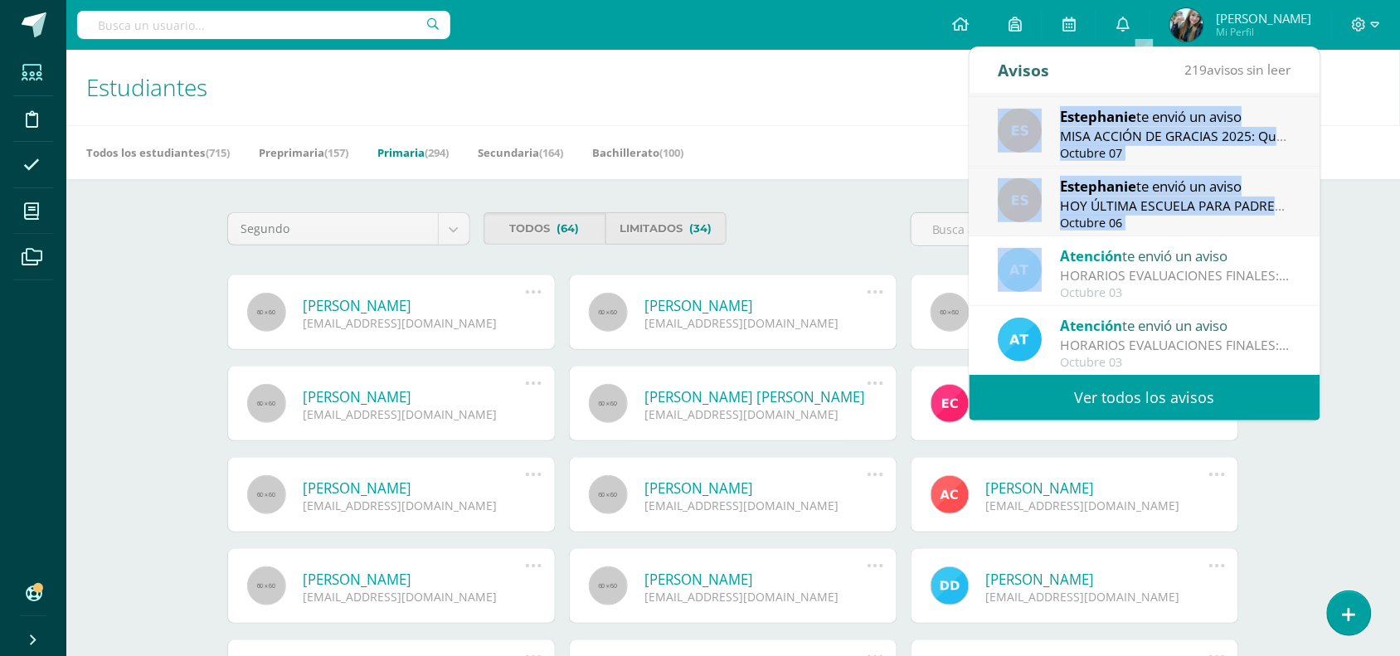
drag, startPoint x: 1320, startPoint y: 250, endPoint x: 1319, endPoint y: 288, distance: 38.2
click at [1319, 288] on div "Avisos 219 avisos sin leer Avisos Alba Sian te envió un aviso Proyecto de españ…" at bounding box center [1145, 233] width 352 height 375
click at [1295, 267] on div "Atención te envió un aviso HORARIOS EVALUACIONES FINALES: Estimados padres de f…" at bounding box center [1144, 271] width 351 height 70
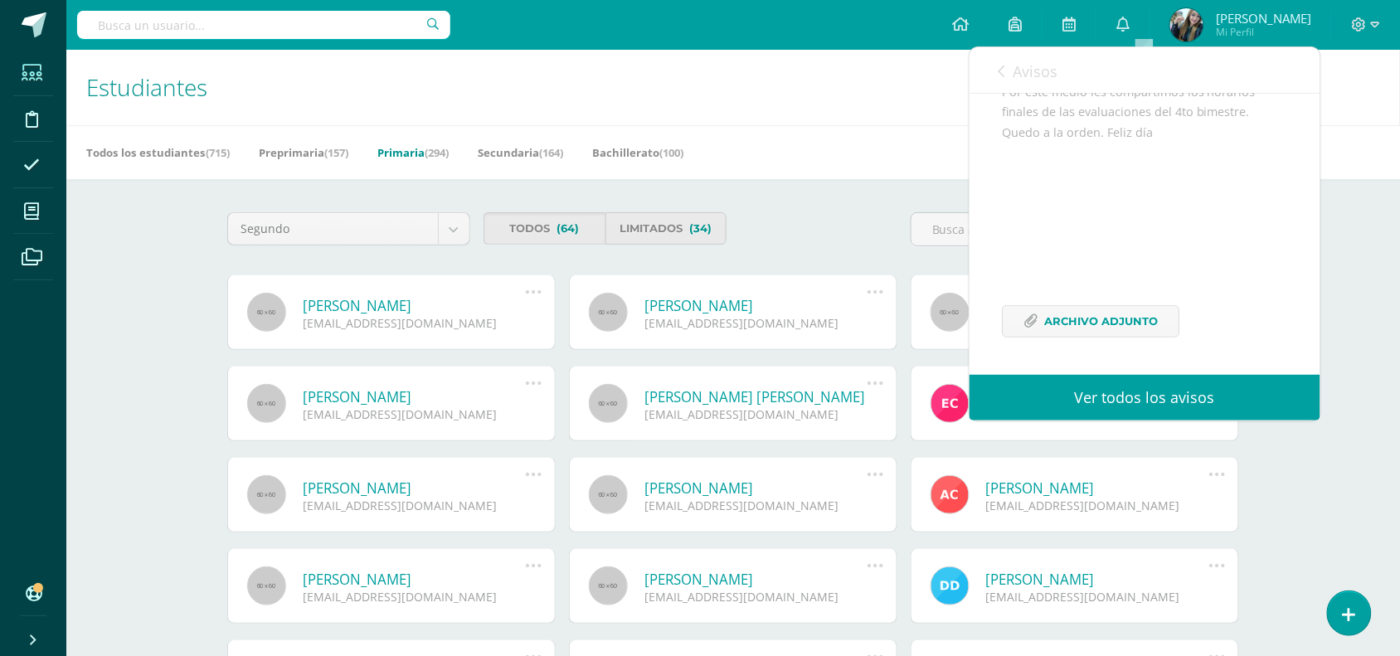
click at [1009, 65] on link "Avisos" at bounding box center [1029, 70] width 60 height 47
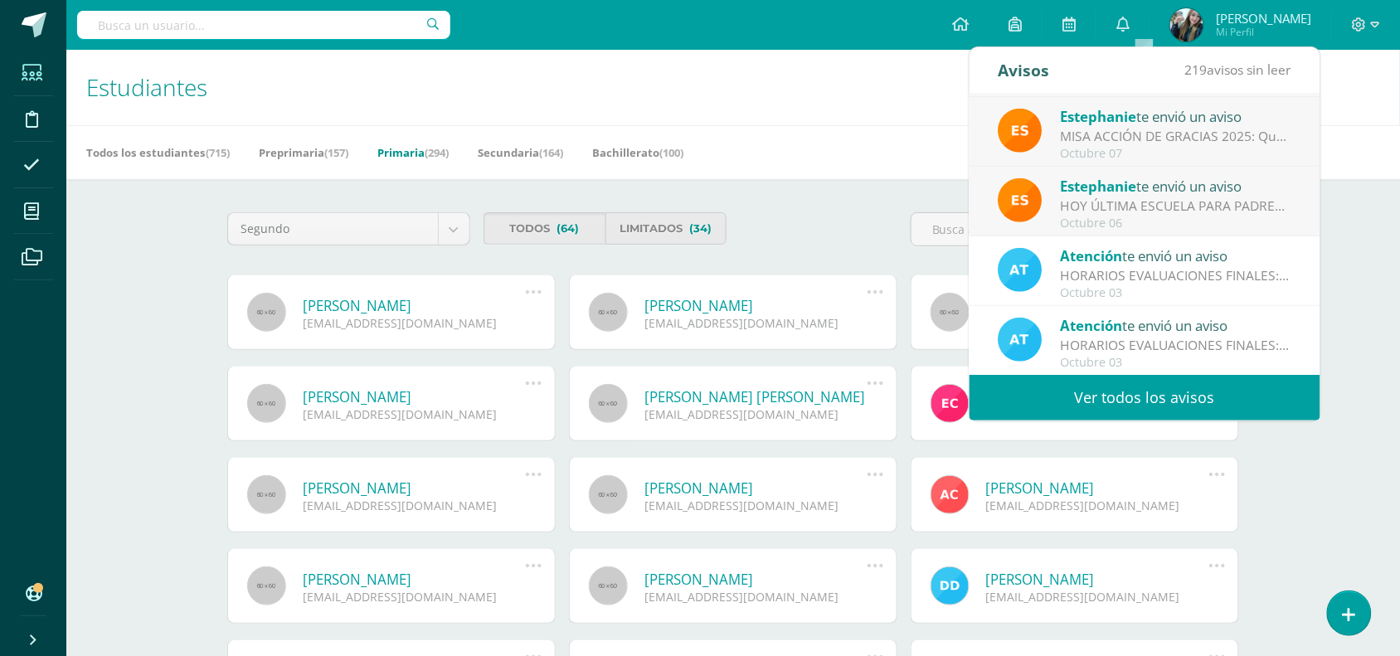
click at [1157, 392] on link "Ver todos los avisos" at bounding box center [1144, 398] width 351 height 46
